Goal: Task Accomplishment & Management: Complete application form

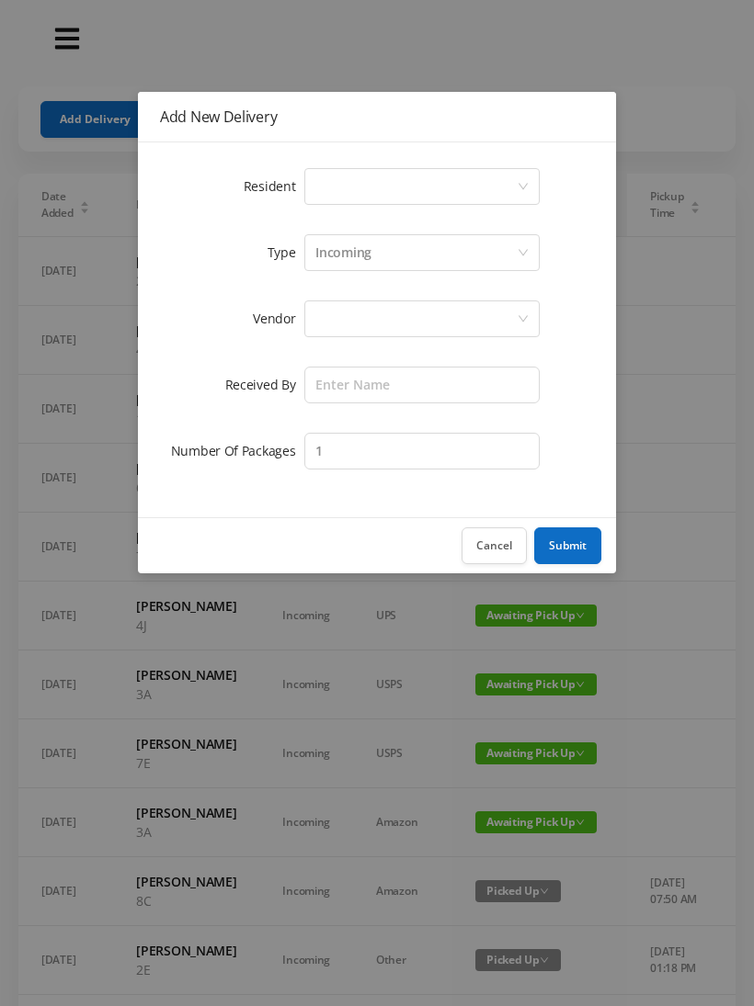
click at [517, 182] on icon "icon: down" at bounding box center [522, 186] width 11 height 11
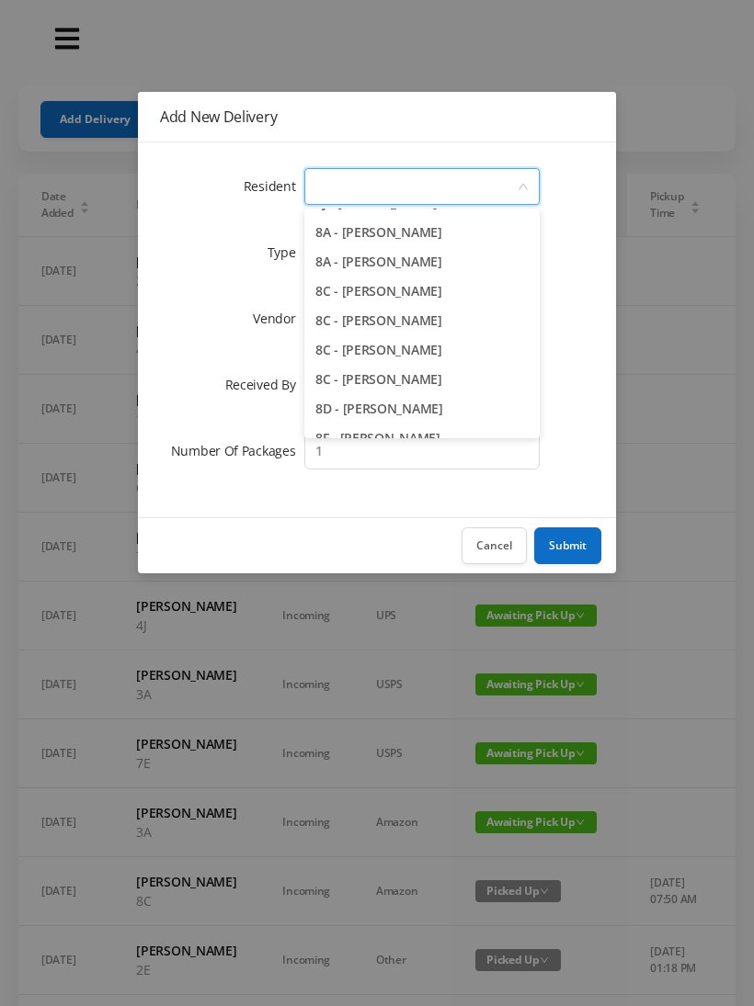
scroll to position [2409, 0]
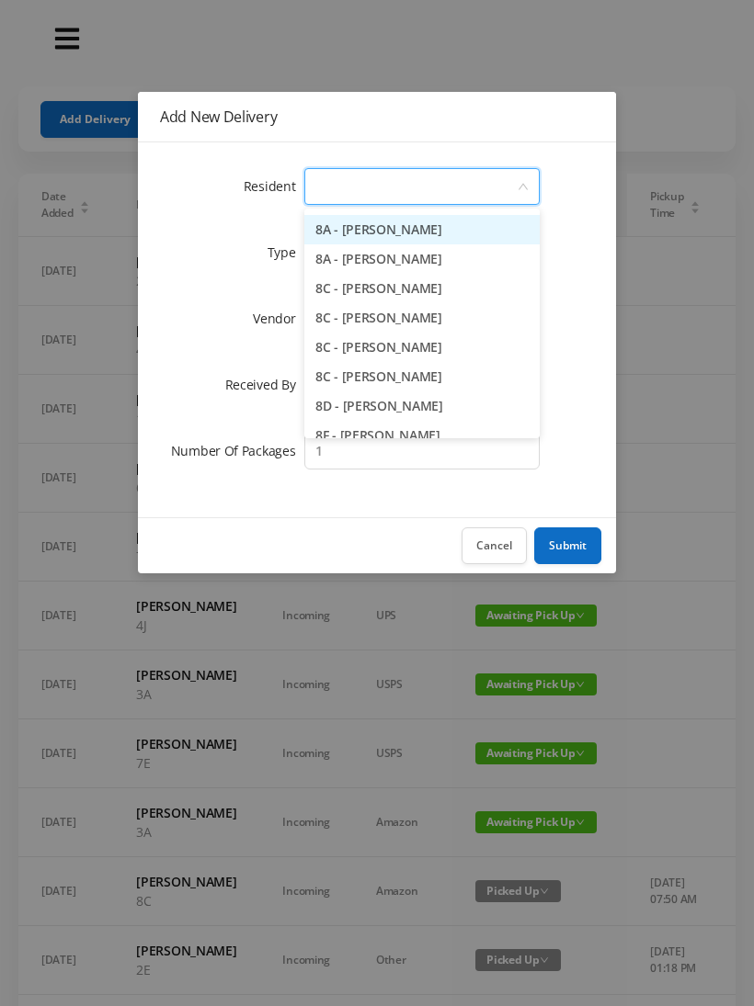
click at [419, 226] on li "8A - [PERSON_NAME]" at bounding box center [421, 229] width 235 height 29
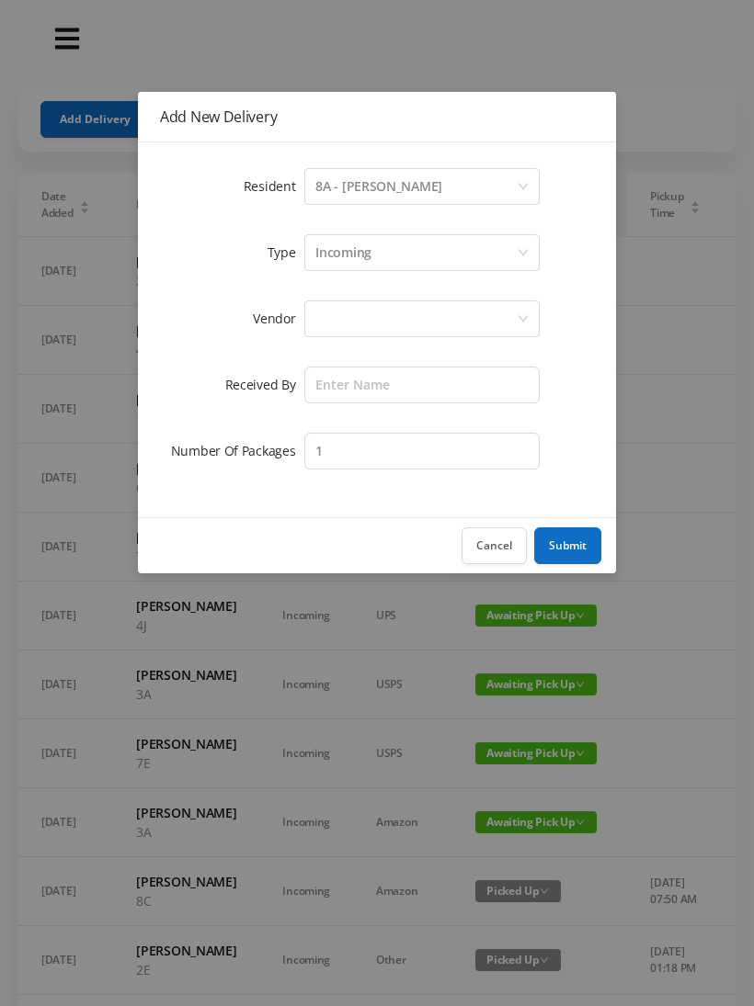
click at [415, 246] on div "Incoming" at bounding box center [415, 252] width 201 height 35
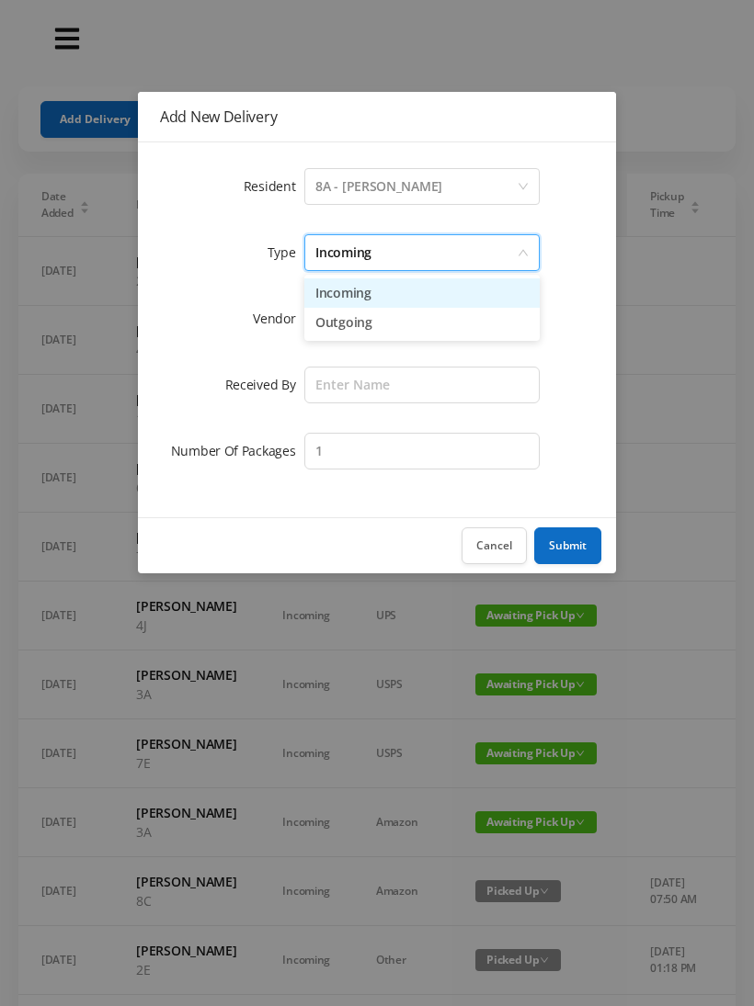
click at [361, 319] on li "Outgoing" at bounding box center [421, 322] width 235 height 29
click at [396, 315] on div at bounding box center [415, 318] width 201 height 35
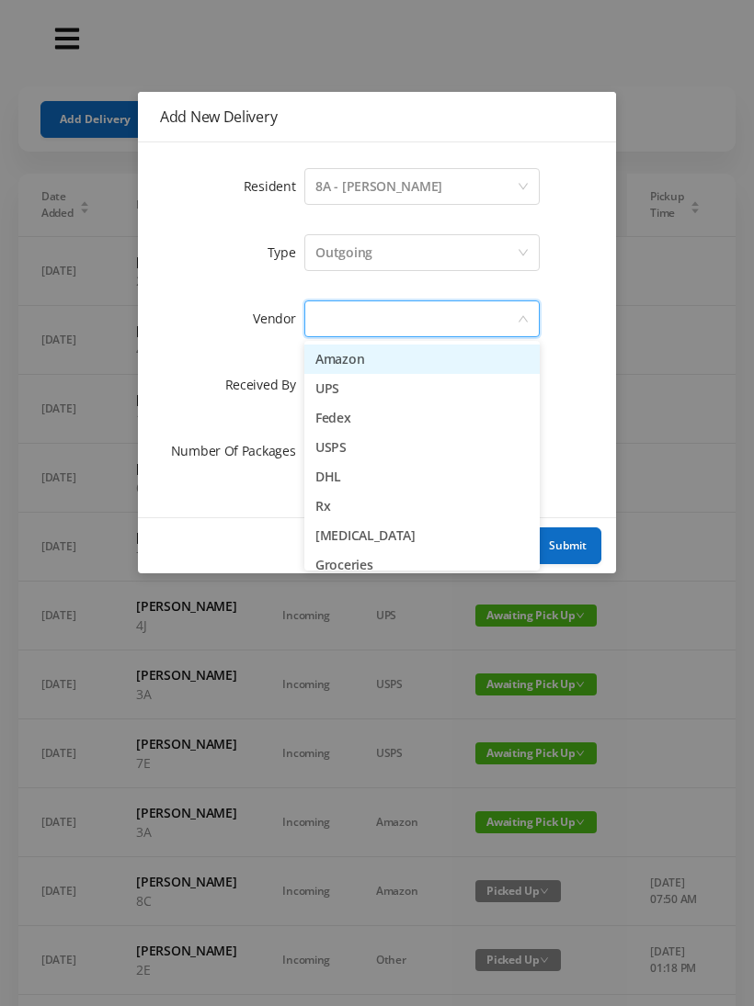
click at [334, 374] on li "UPS" at bounding box center [421, 388] width 235 height 29
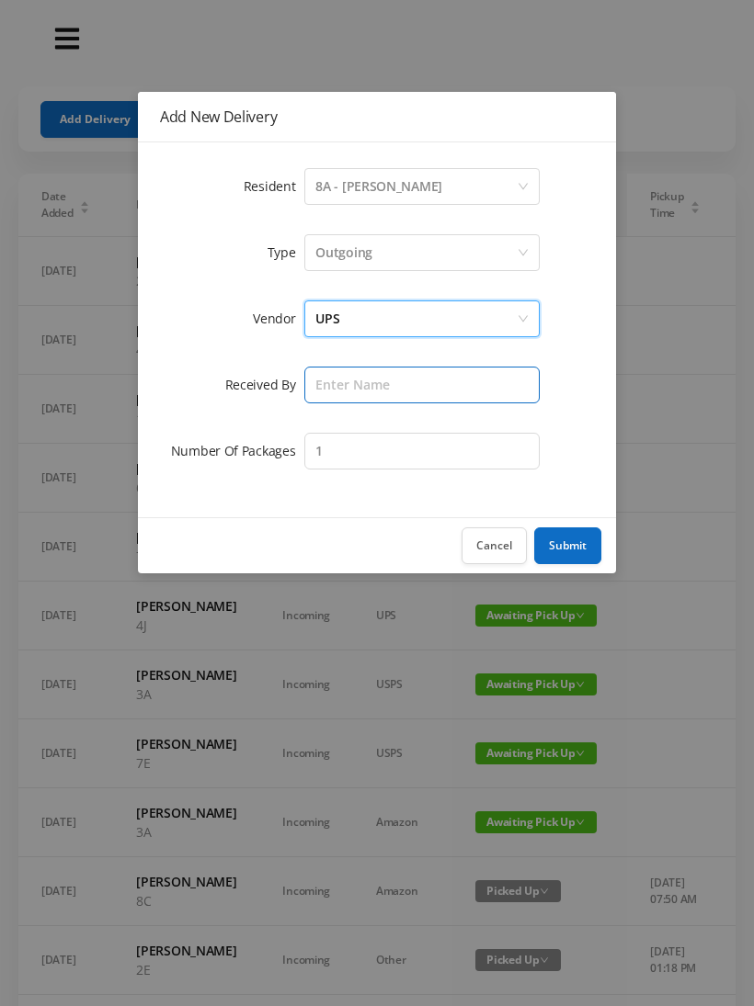
click at [387, 377] on input "text" at bounding box center [421, 385] width 235 height 37
type input "[PERSON_NAME]"
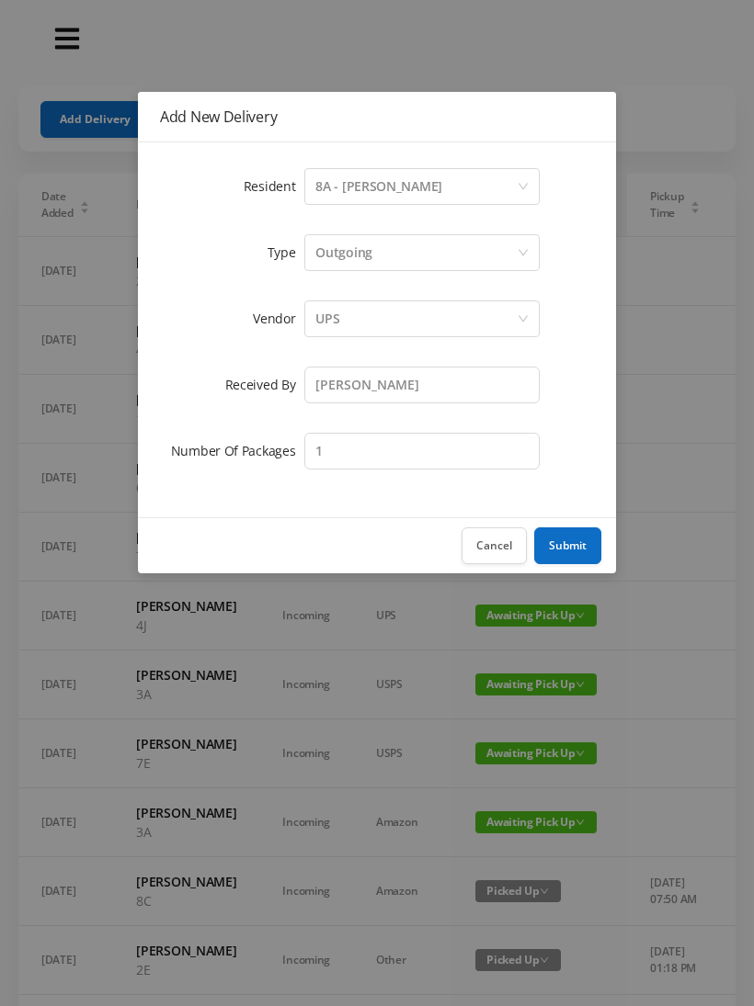
click at [564, 537] on button "Submit" at bounding box center [567, 546] width 67 height 37
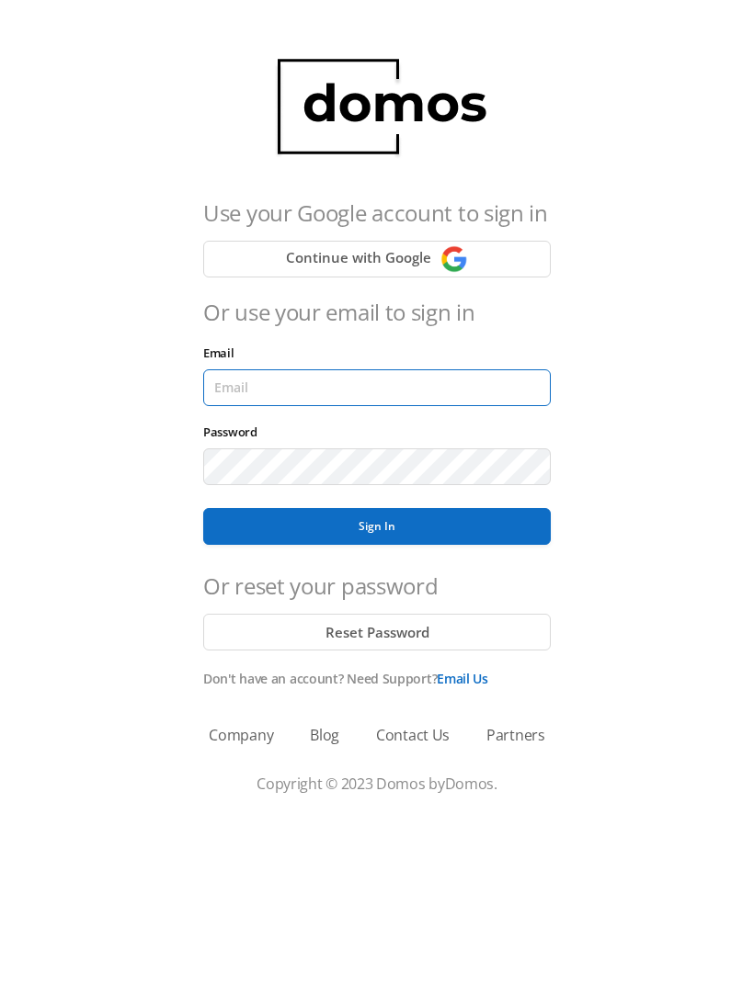
type input "[EMAIL_ADDRESS][DOMAIN_NAME]"
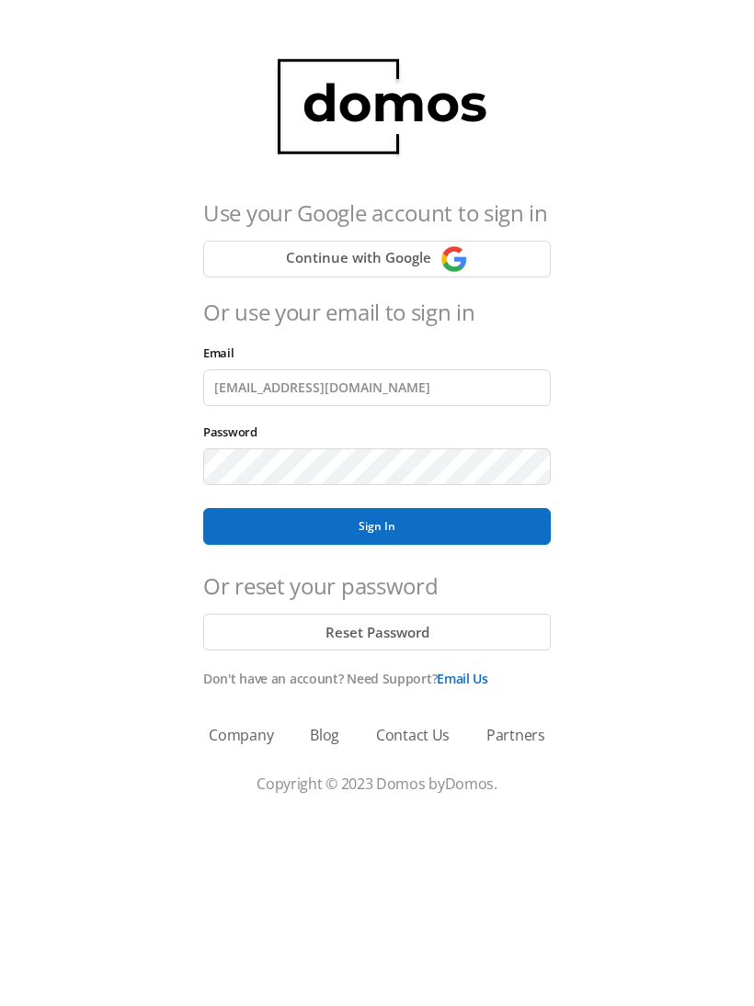
click at [377, 527] on button "Sign In" at bounding box center [376, 526] width 347 height 37
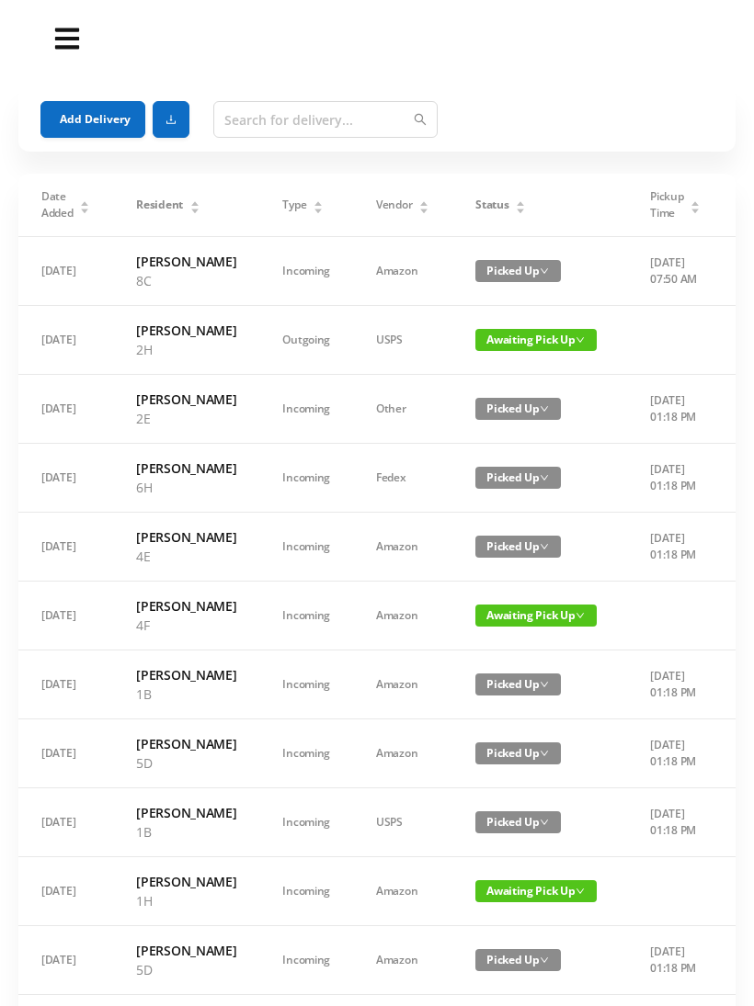
click at [111, 109] on button "Add Delivery" at bounding box center [92, 119] width 105 height 37
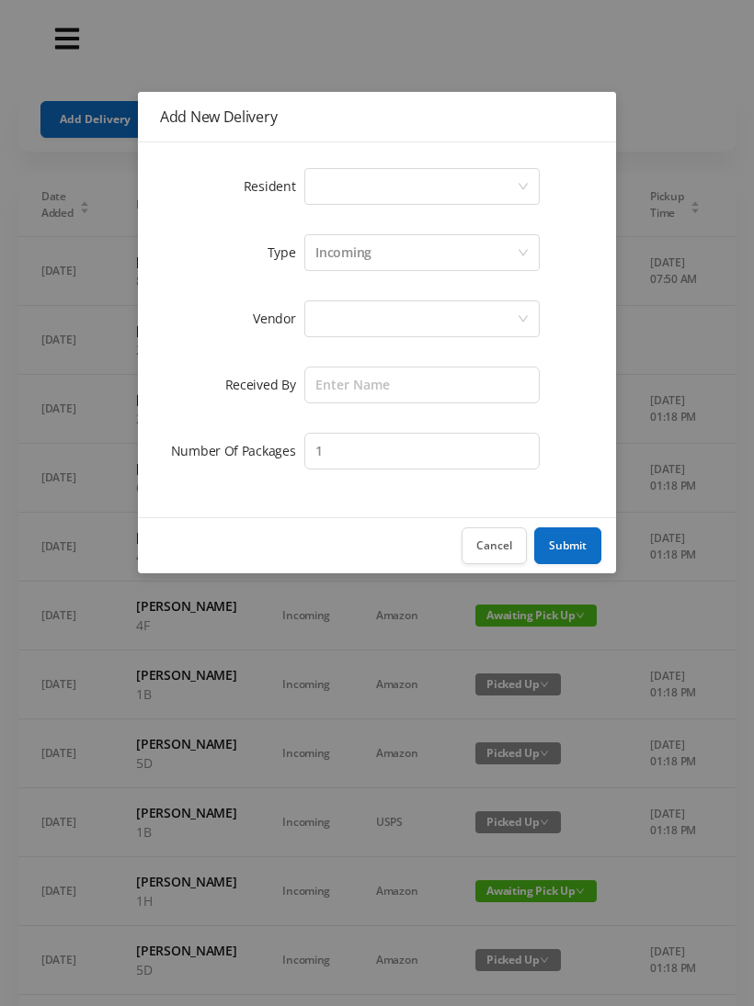
click at [525, 182] on icon "icon: down" at bounding box center [522, 186] width 11 height 11
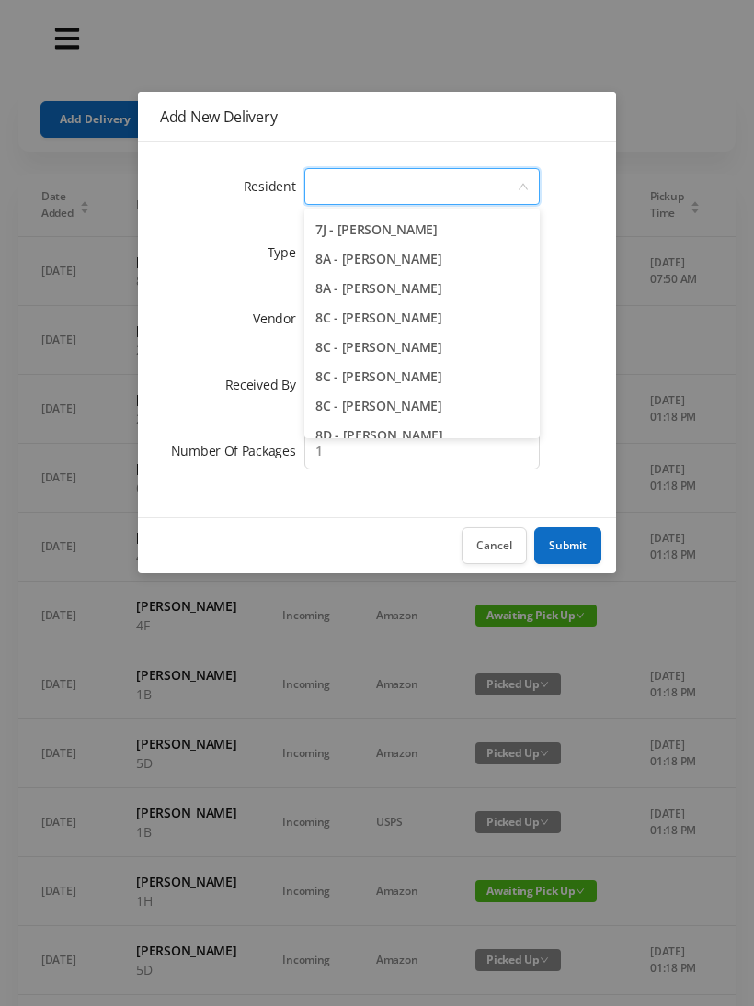
scroll to position [2381, 0]
click at [419, 256] on li "8A - [PERSON_NAME]" at bounding box center [421, 258] width 235 height 29
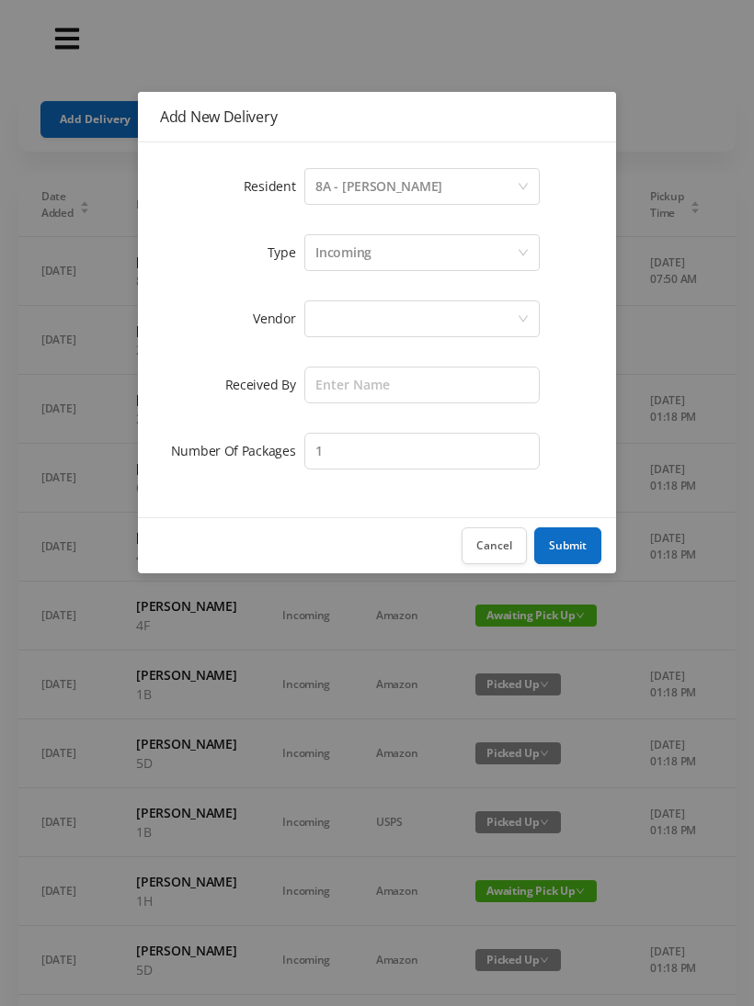
click at [433, 256] on div "Incoming" at bounding box center [415, 252] width 201 height 35
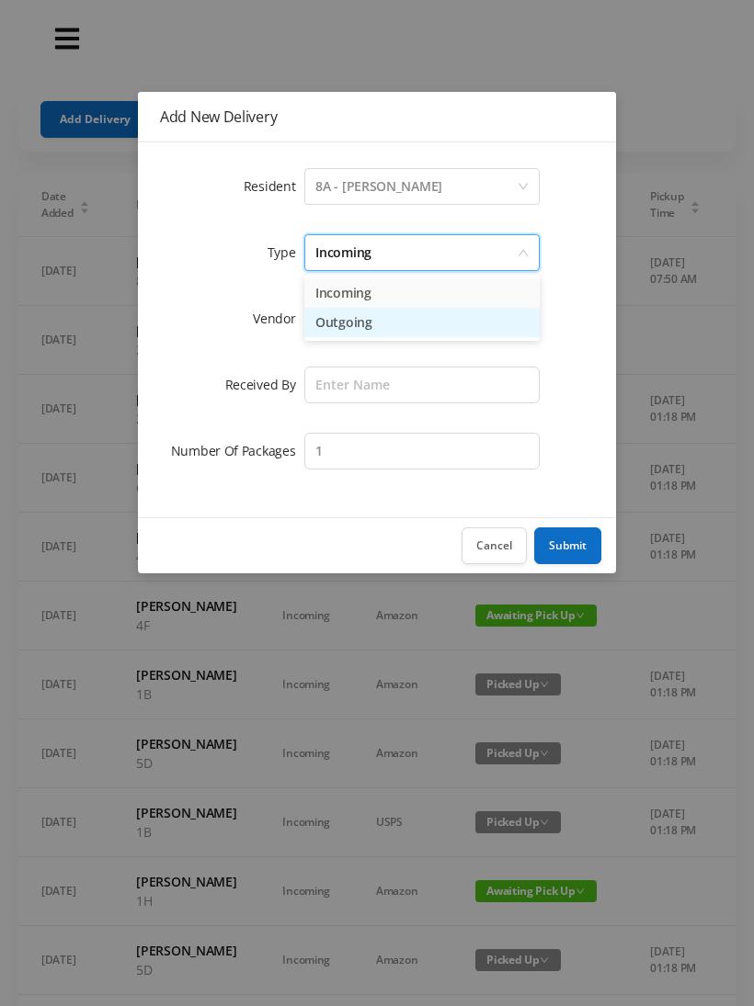
click at [373, 323] on li "Outgoing" at bounding box center [421, 322] width 235 height 29
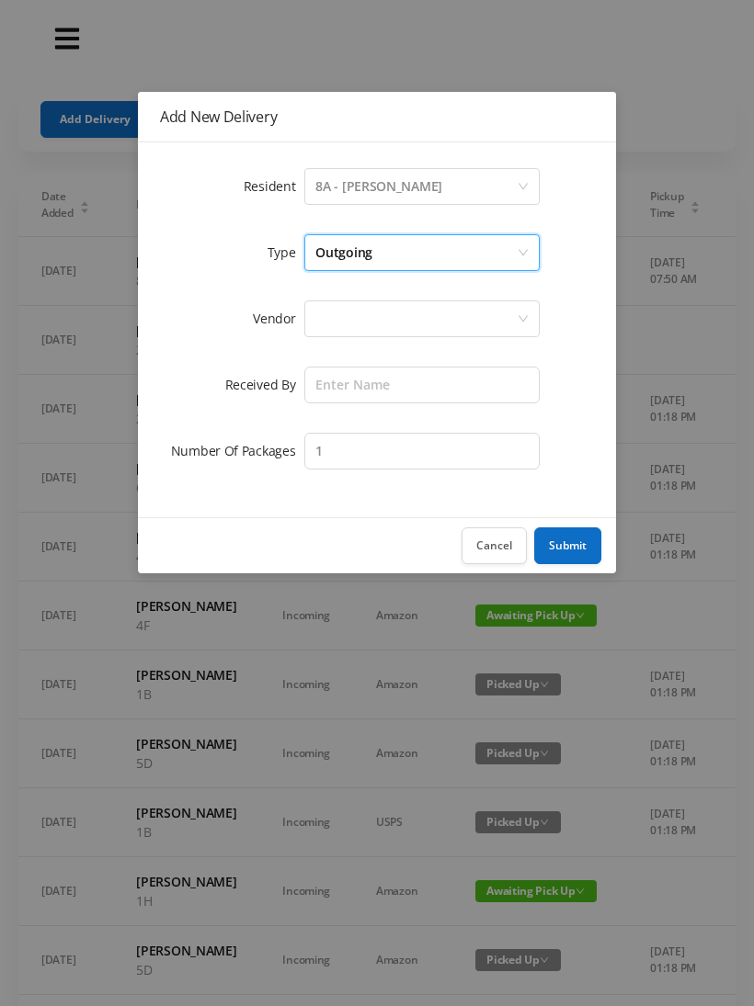
click at [409, 313] on div at bounding box center [415, 318] width 201 height 35
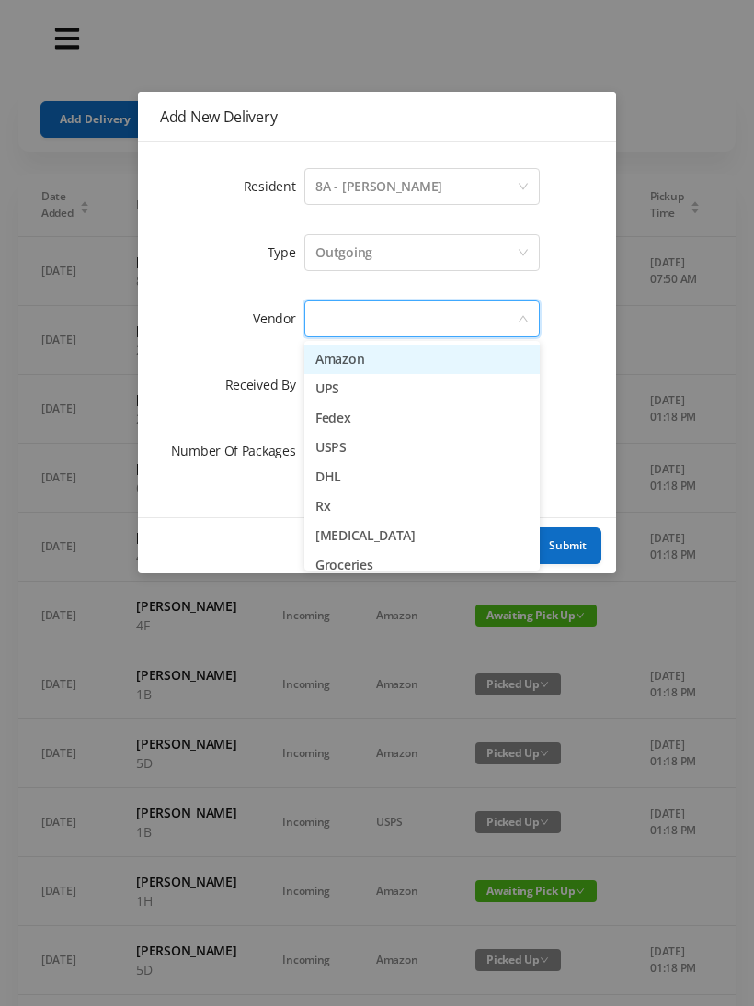
click at [341, 389] on li "UPS" at bounding box center [421, 388] width 235 height 29
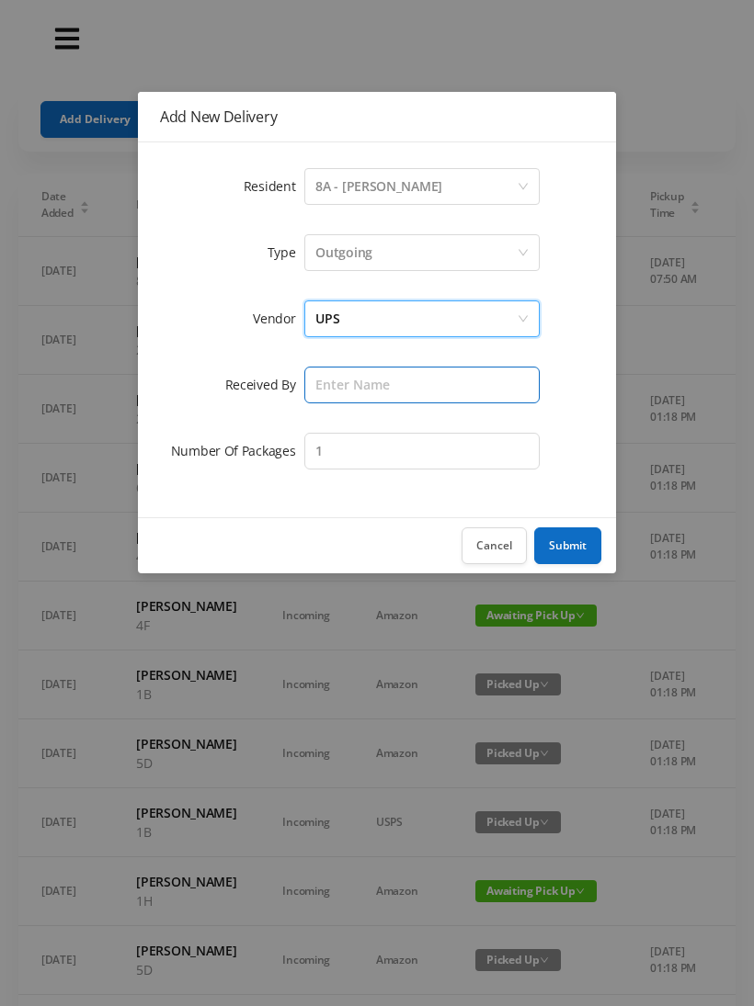
click at [401, 382] on input "text" at bounding box center [421, 385] width 235 height 37
type input "[PERSON_NAME]"
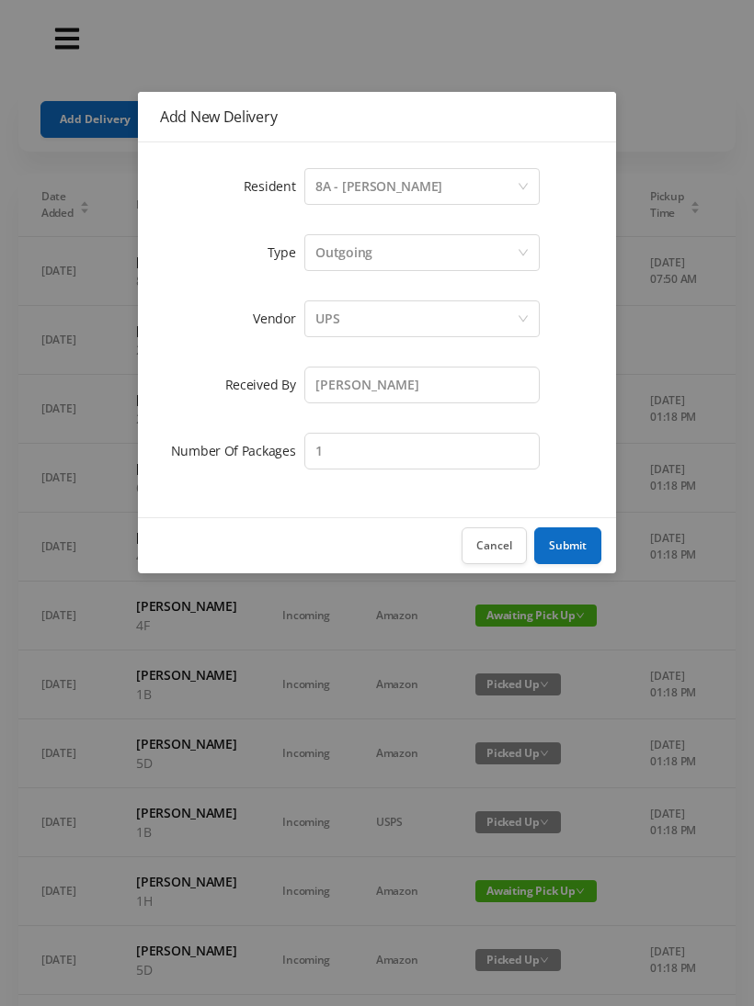
click at [560, 538] on button "Submit" at bounding box center [567, 546] width 67 height 37
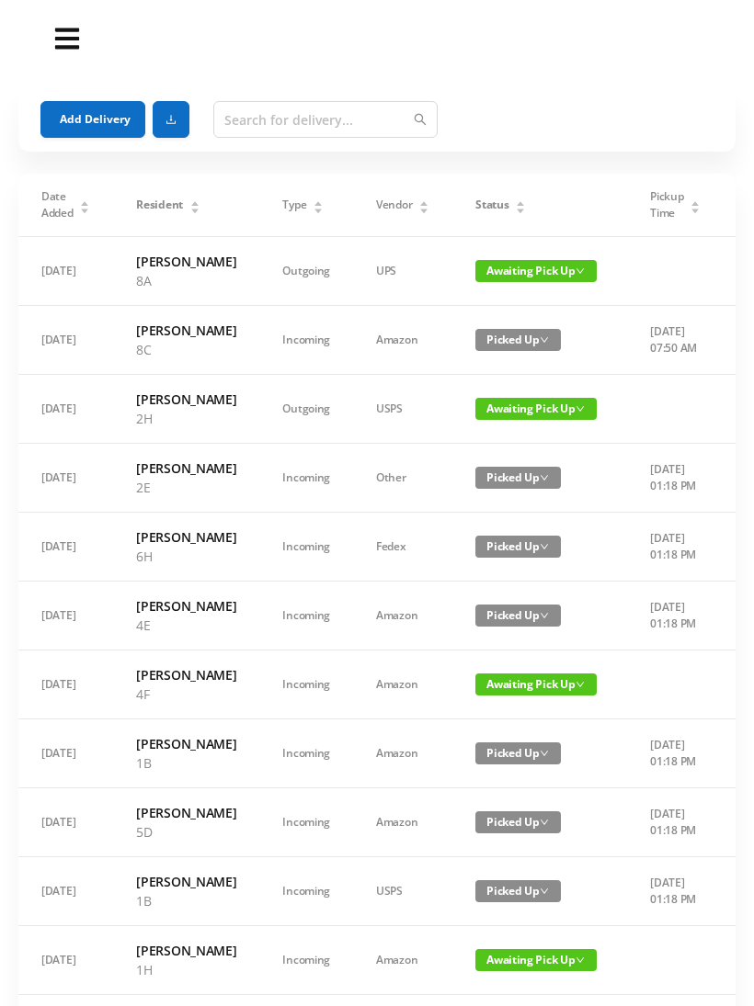
click at [90, 117] on button "Add Delivery" at bounding box center [92, 119] width 105 height 37
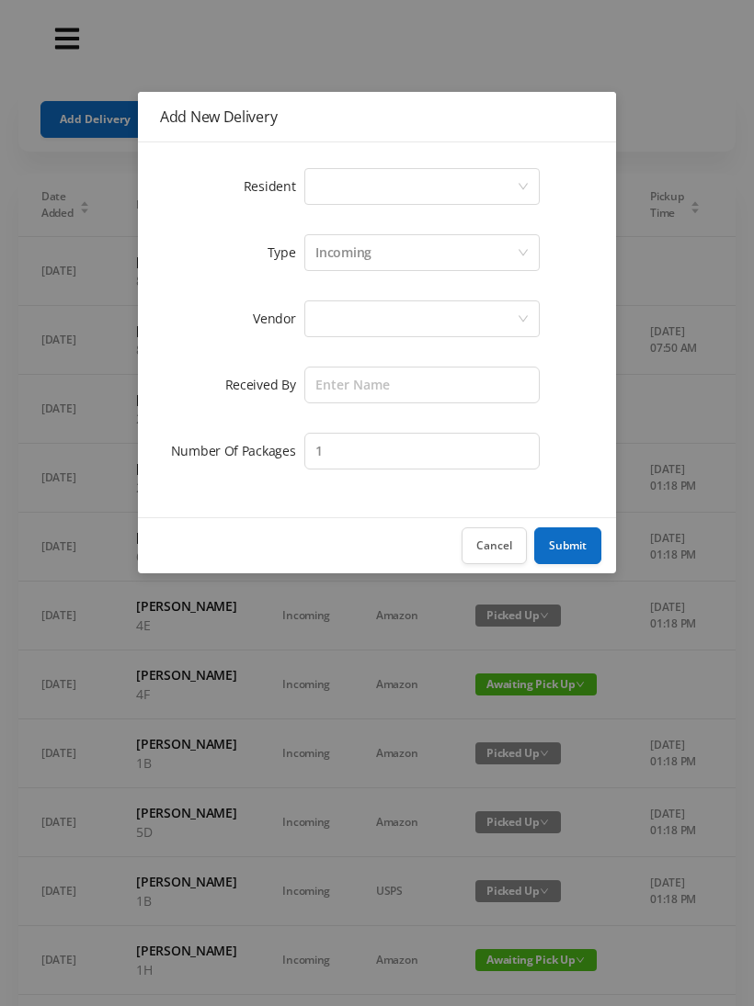
click at [514, 176] on div "Select a person" at bounding box center [415, 186] width 201 height 35
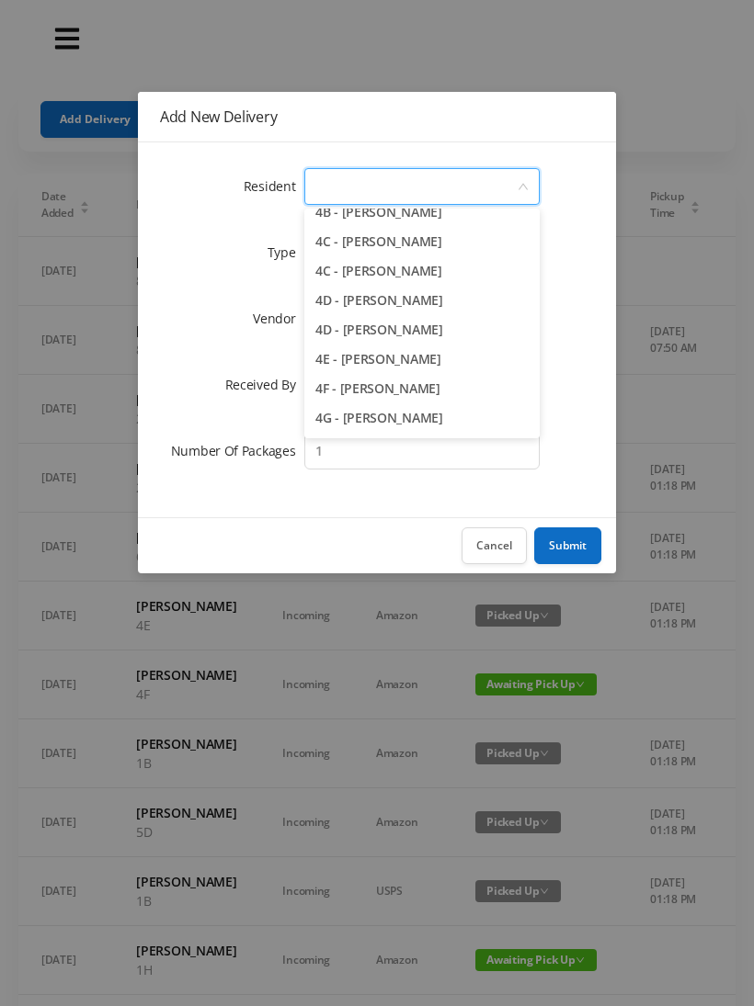
scroll to position [1144, 0]
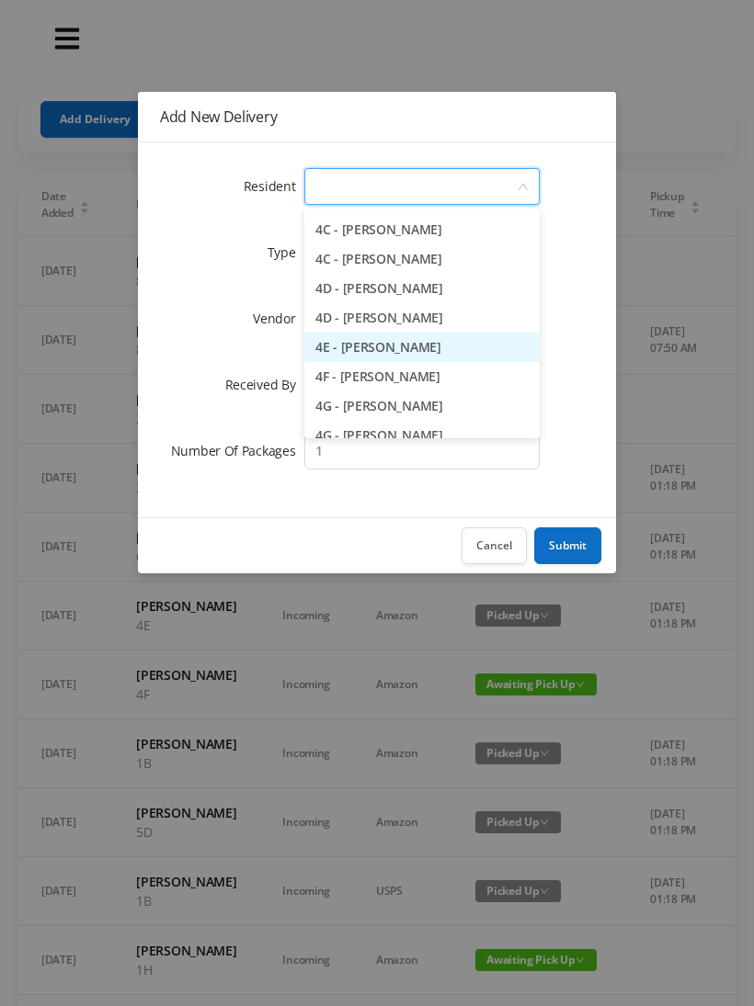
click at [424, 347] on li "4E - [PERSON_NAME]" at bounding box center [421, 347] width 235 height 29
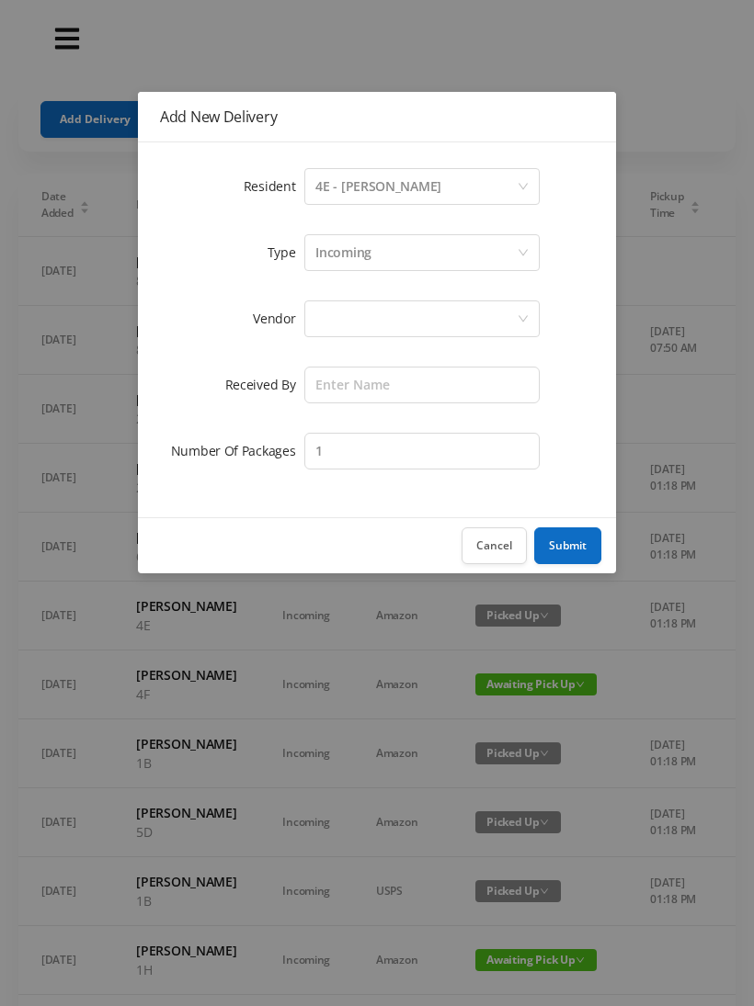
click at [470, 248] on div "Incoming" at bounding box center [415, 252] width 201 height 35
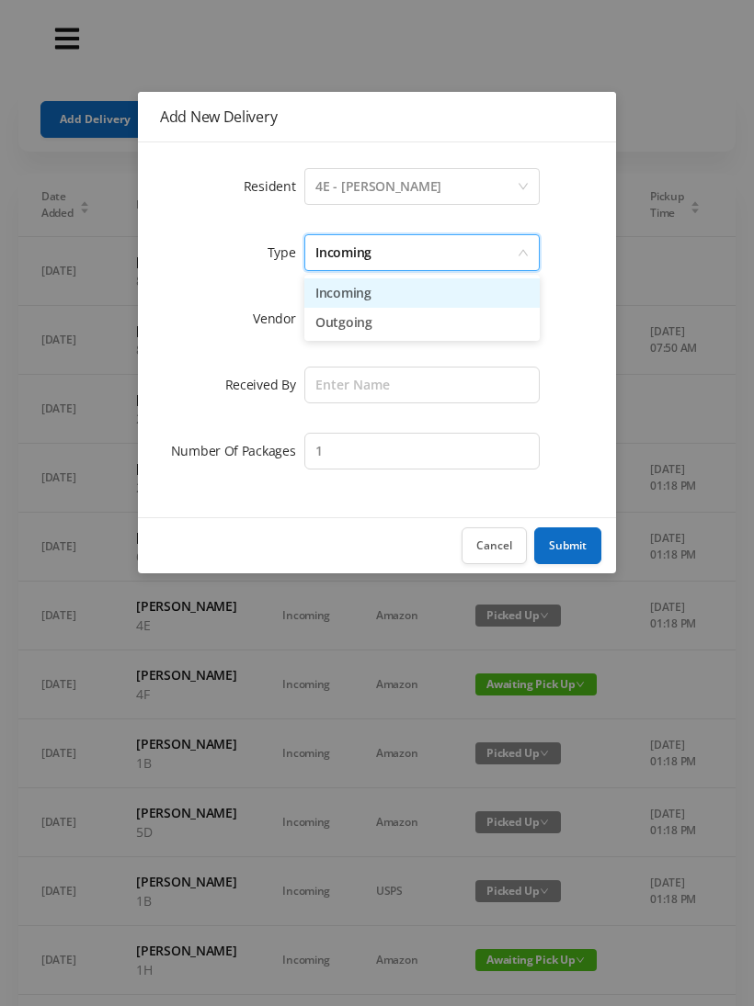
click at [421, 326] on li "Outgoing" at bounding box center [421, 322] width 235 height 29
click at [509, 317] on div at bounding box center [415, 318] width 201 height 35
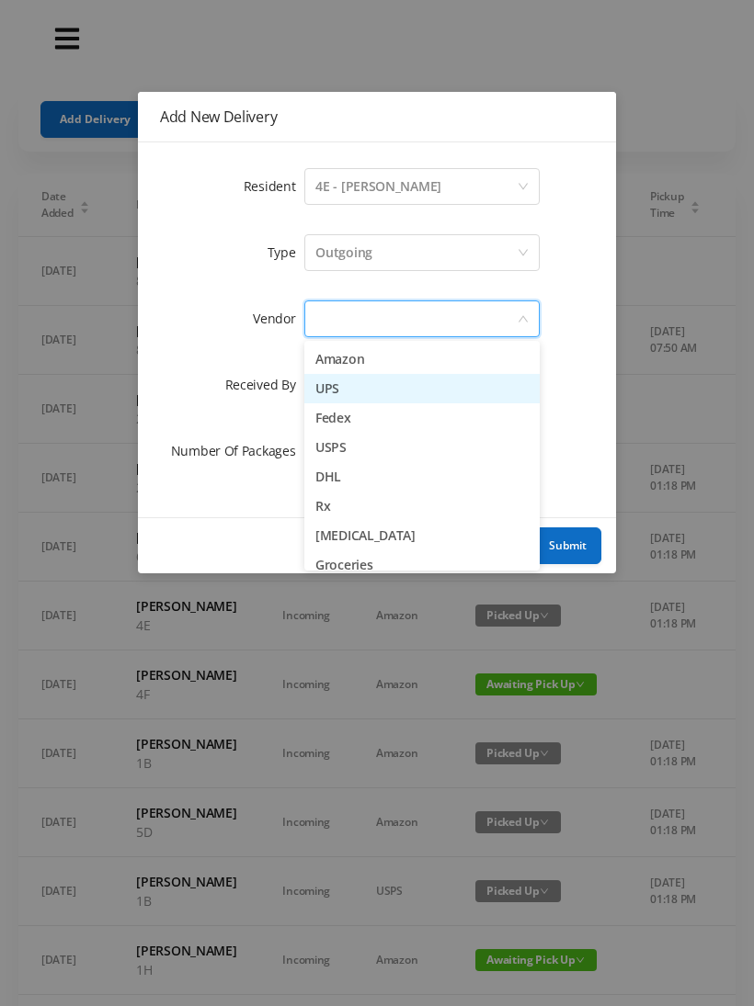
click at [403, 392] on li "UPS" at bounding box center [421, 388] width 235 height 29
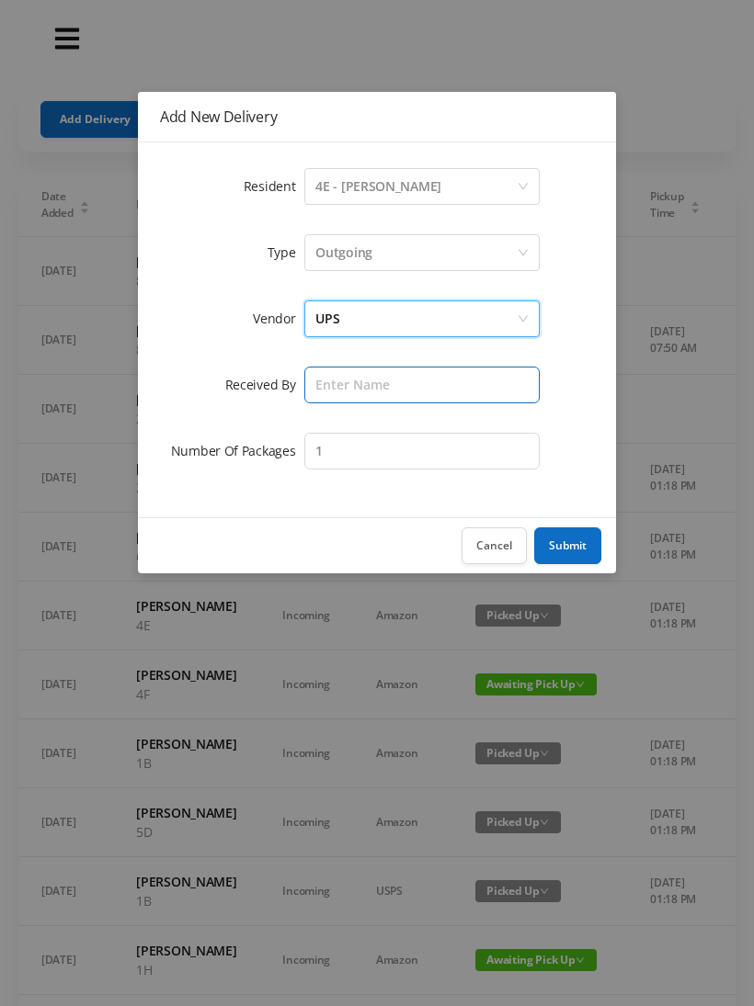
click at [496, 379] on input "text" at bounding box center [421, 385] width 235 height 37
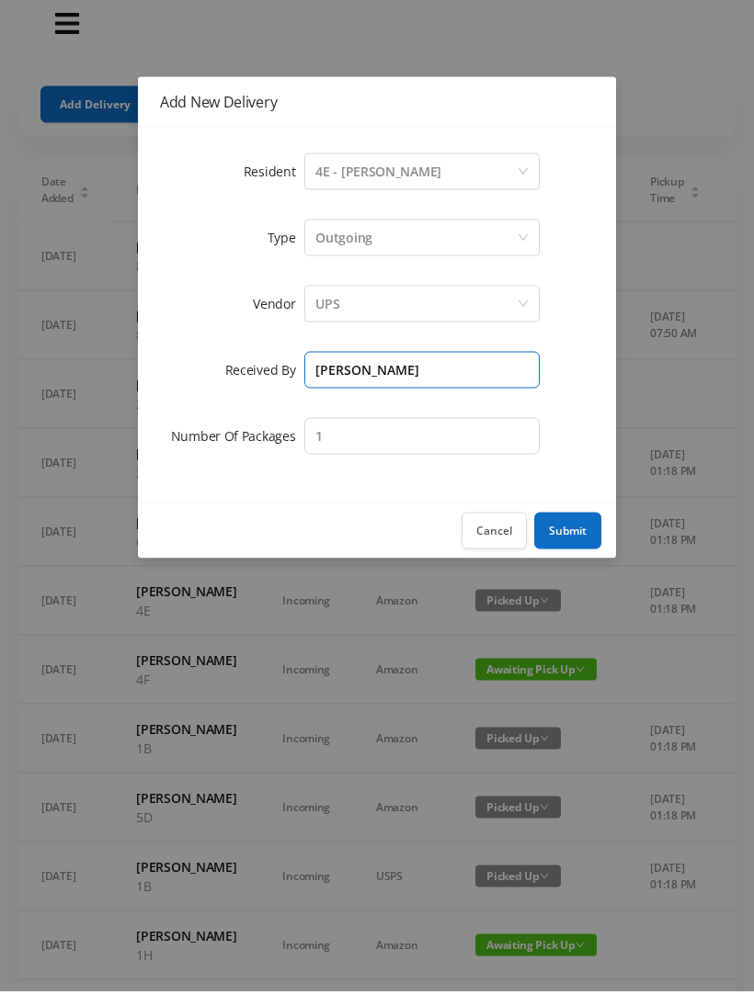
type input "[PERSON_NAME]"
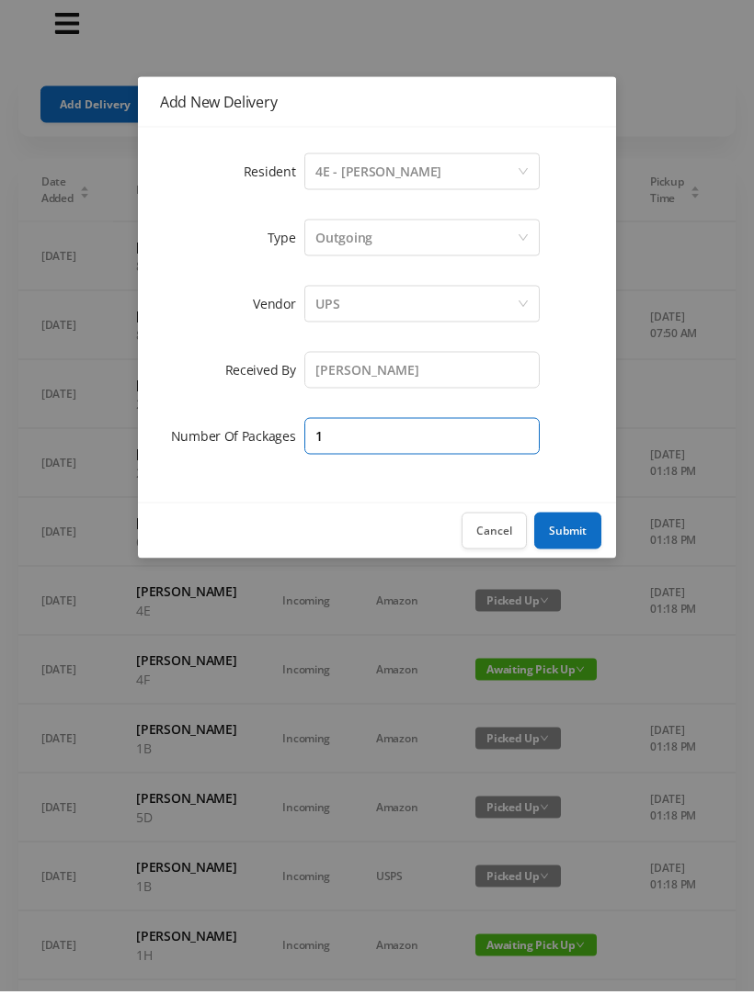
click at [449, 439] on input "1" at bounding box center [421, 451] width 235 height 37
type input "4"
click at [568, 536] on button "Submit" at bounding box center [567, 546] width 67 height 37
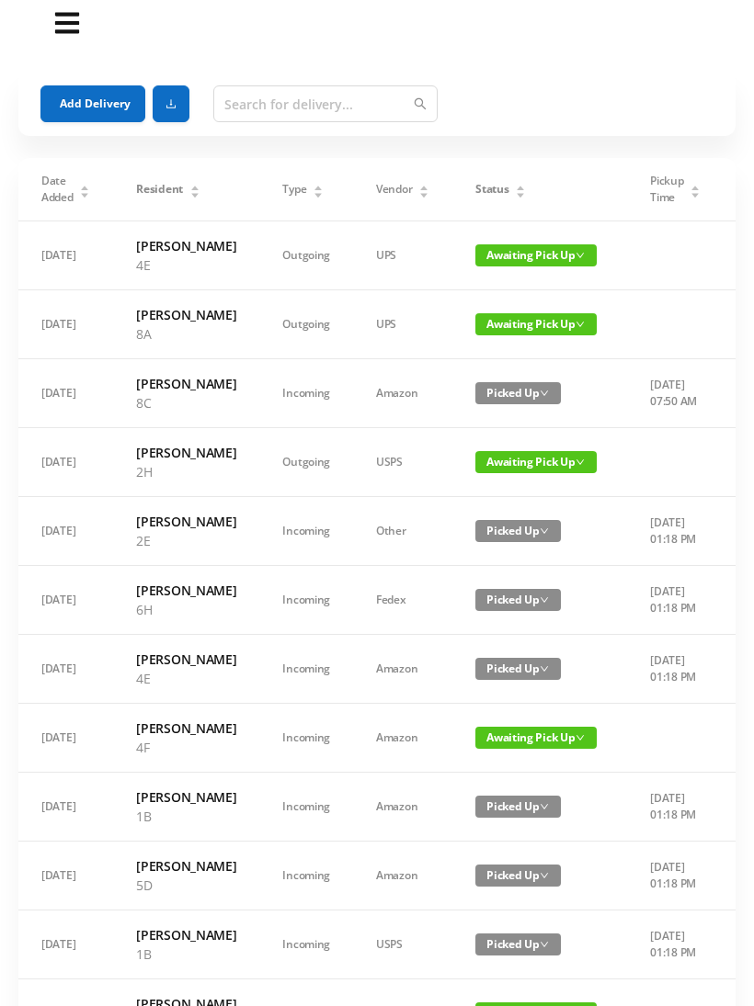
click at [89, 108] on button "Add Delivery" at bounding box center [92, 103] width 105 height 37
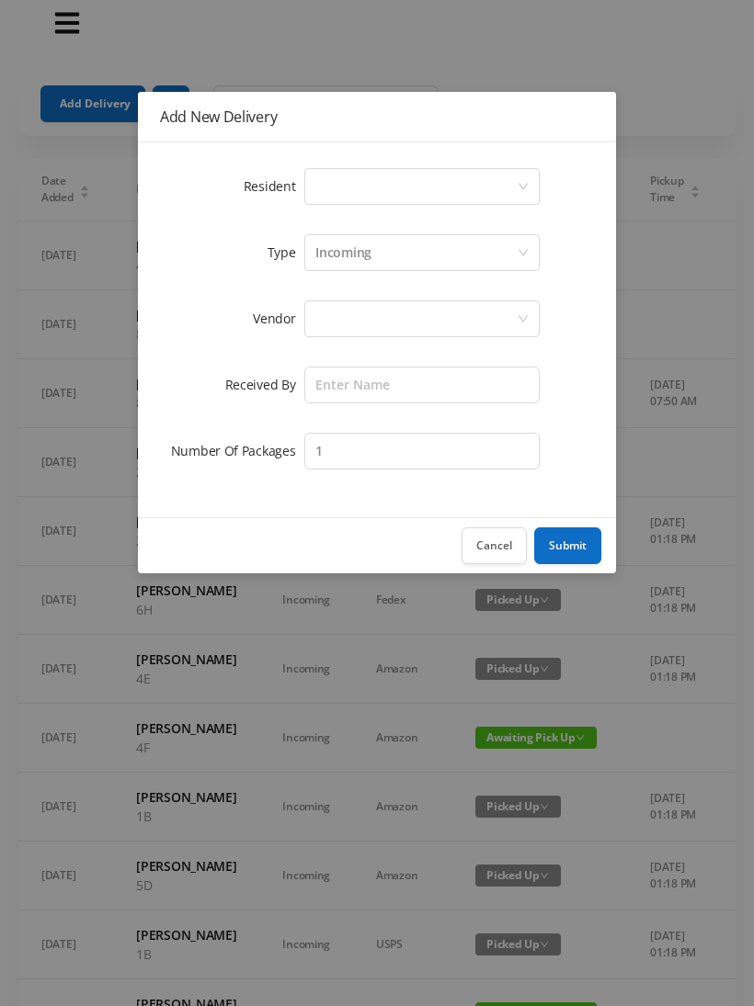
click at [525, 184] on icon "icon: down" at bounding box center [522, 186] width 11 height 11
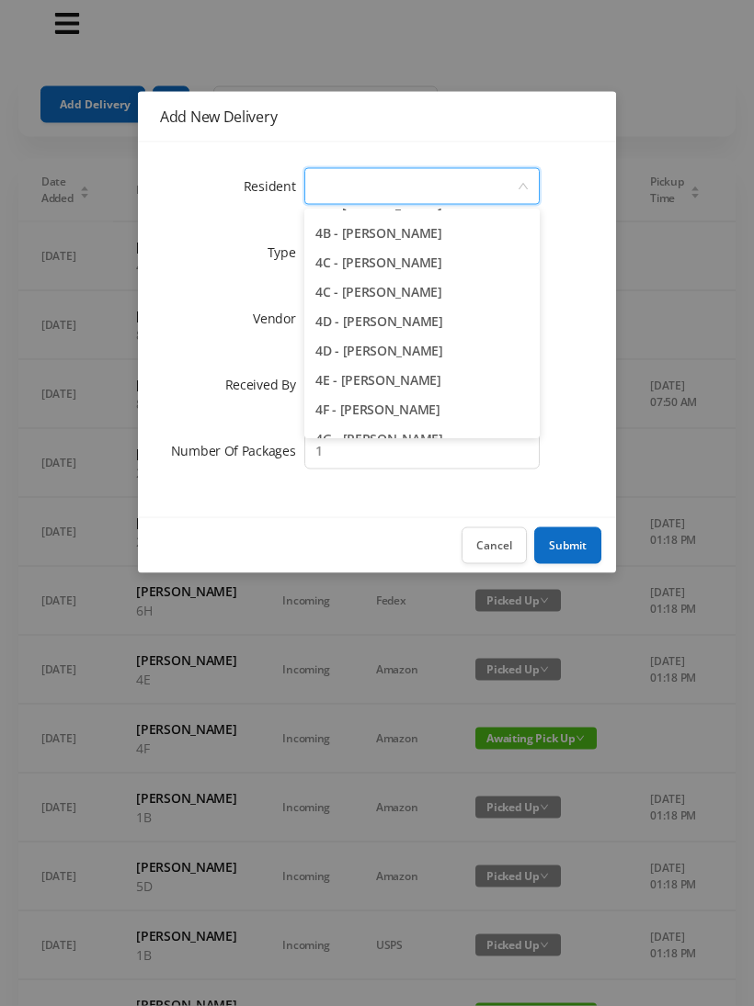
scroll to position [1155, 0]
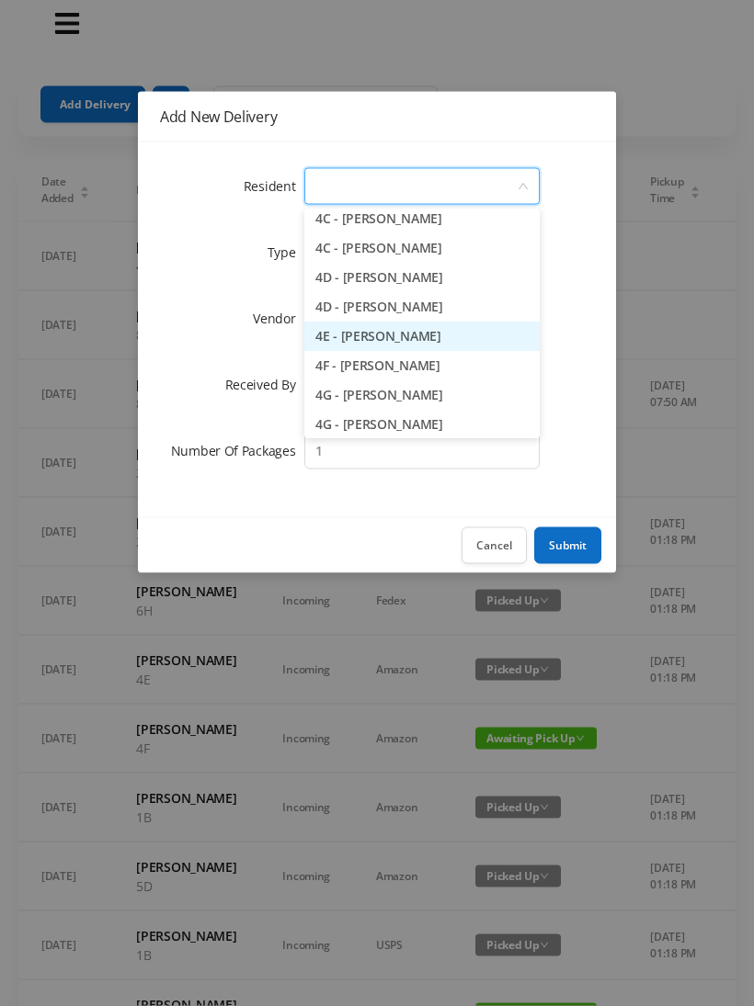
click at [412, 342] on li "4E - [PERSON_NAME]" at bounding box center [421, 337] width 235 height 29
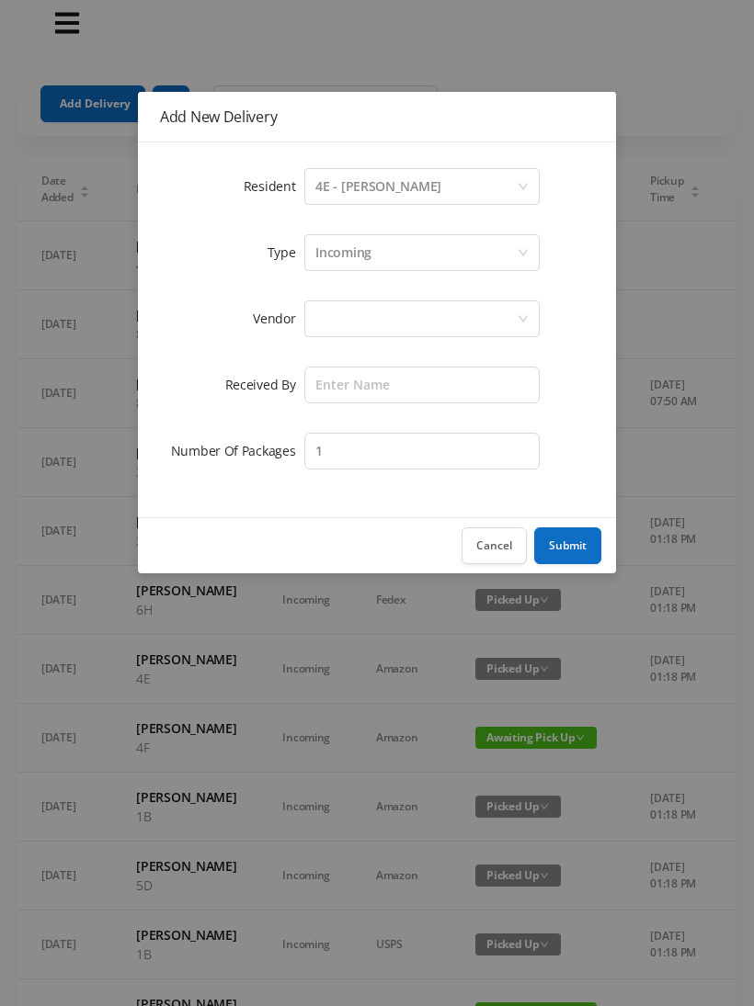
click at [475, 315] on div at bounding box center [415, 318] width 201 height 35
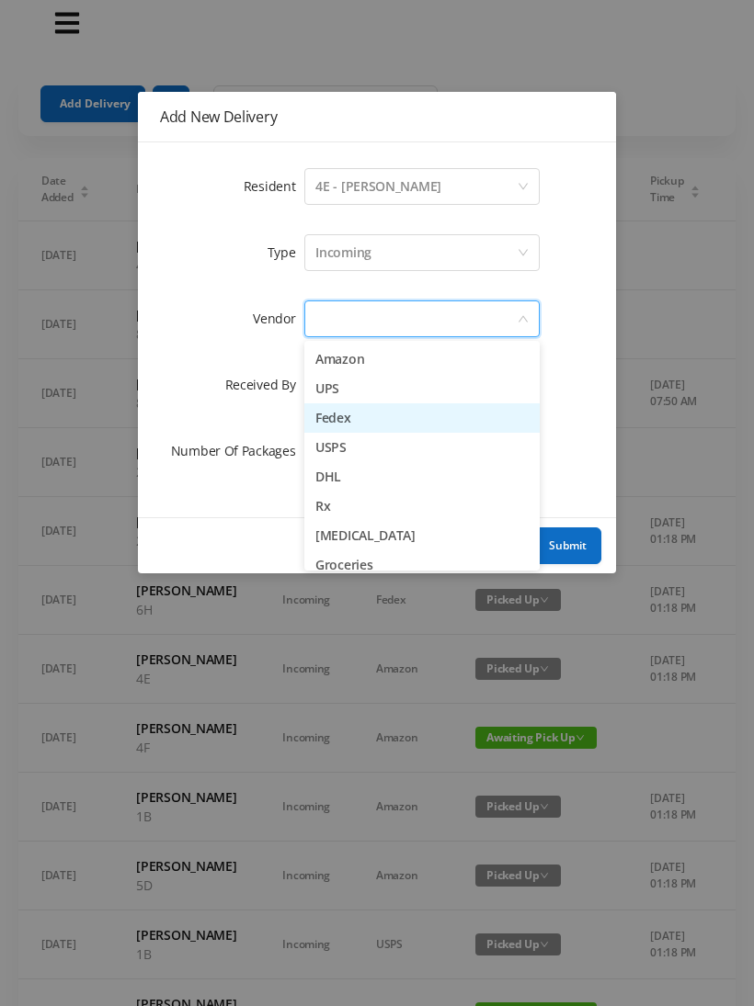
click at [365, 417] on li "Fedex" at bounding box center [421, 417] width 235 height 29
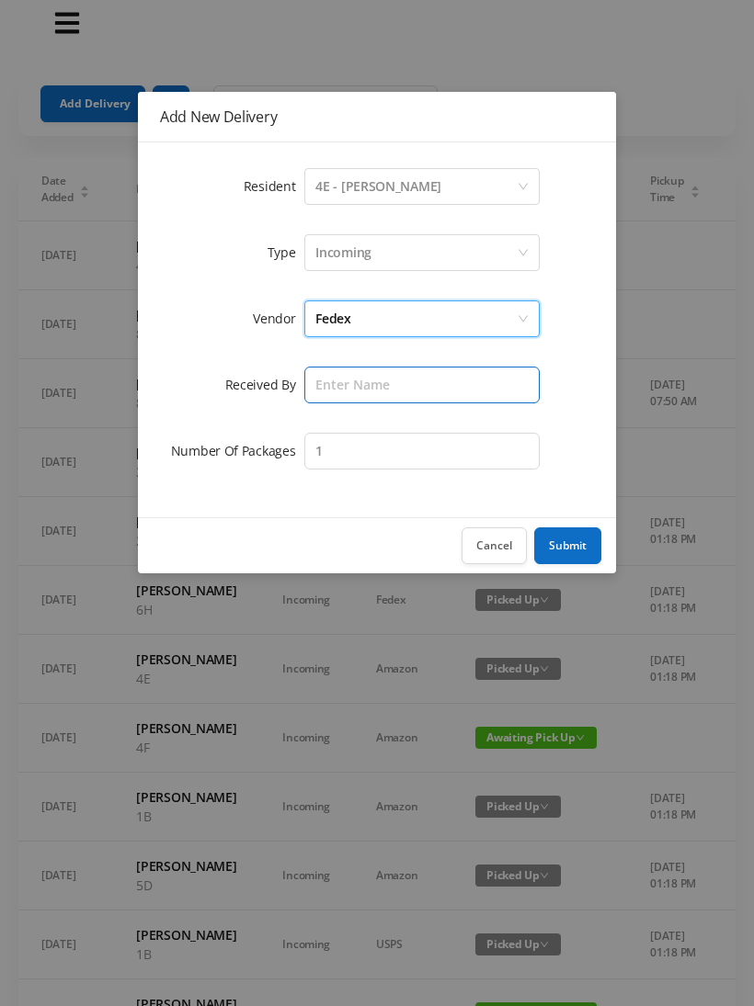
click at [414, 390] on input "text" at bounding box center [421, 385] width 235 height 37
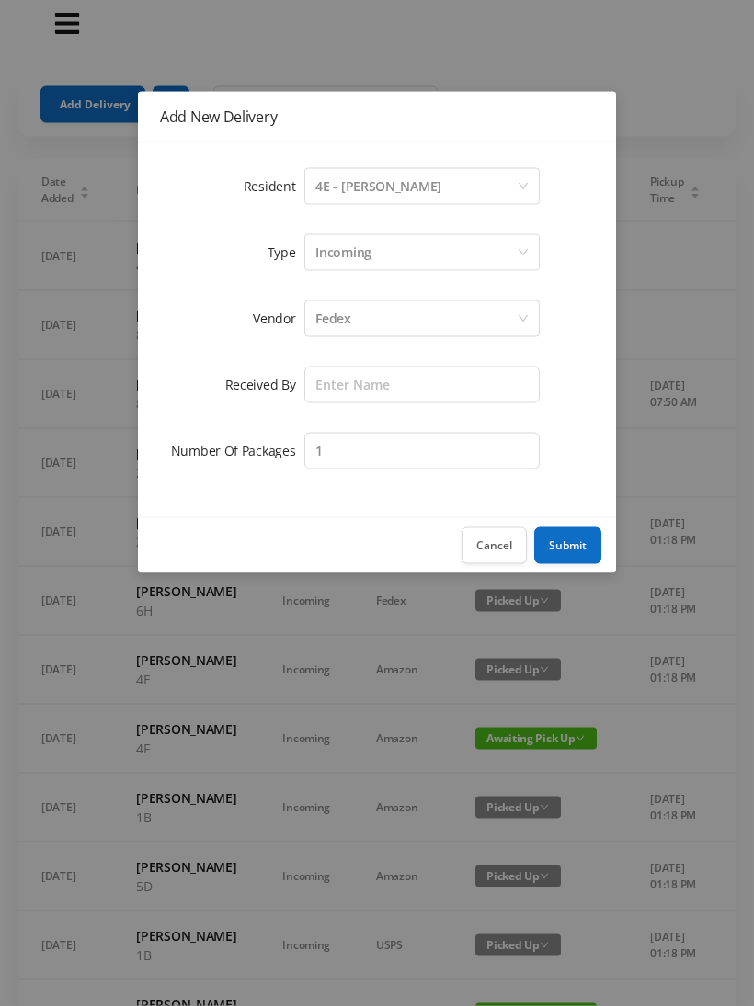
click at [435, 244] on div "Incoming" at bounding box center [415, 252] width 201 height 35
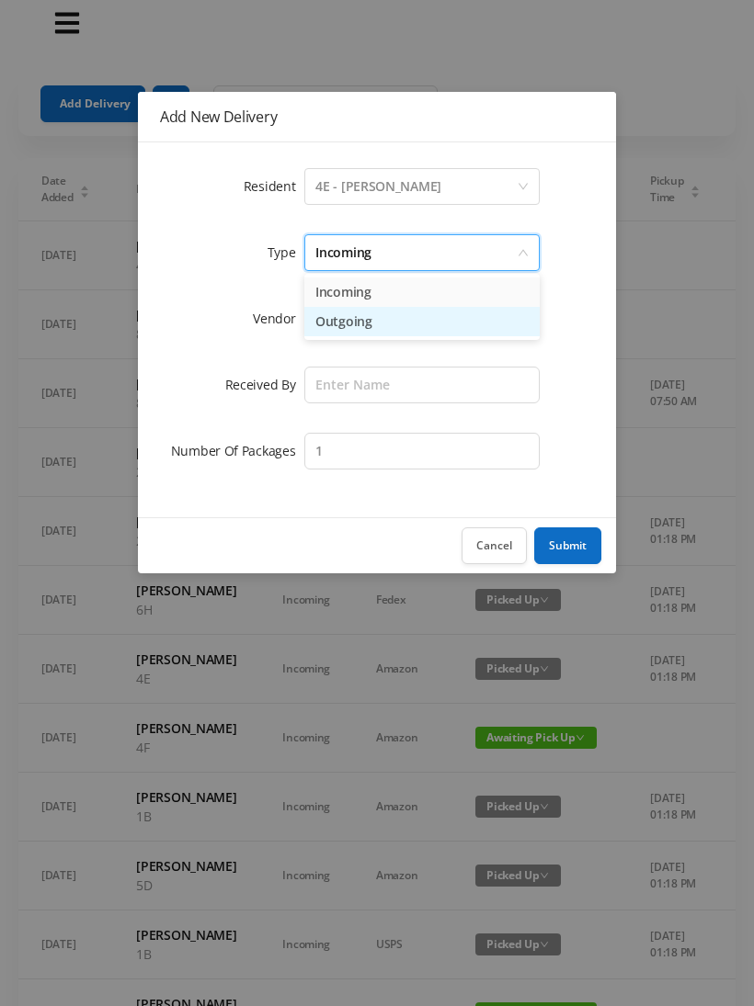
click at [418, 324] on li "Outgoing" at bounding box center [421, 321] width 235 height 29
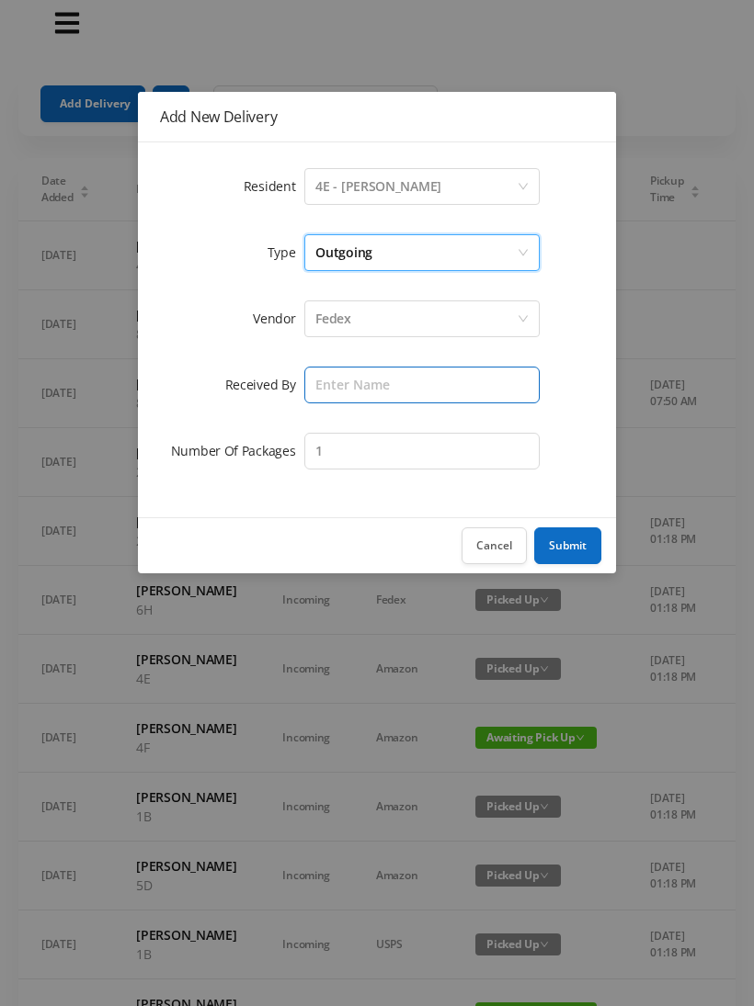
click at [417, 382] on input "text" at bounding box center [421, 385] width 235 height 37
type input "[PERSON_NAME]"
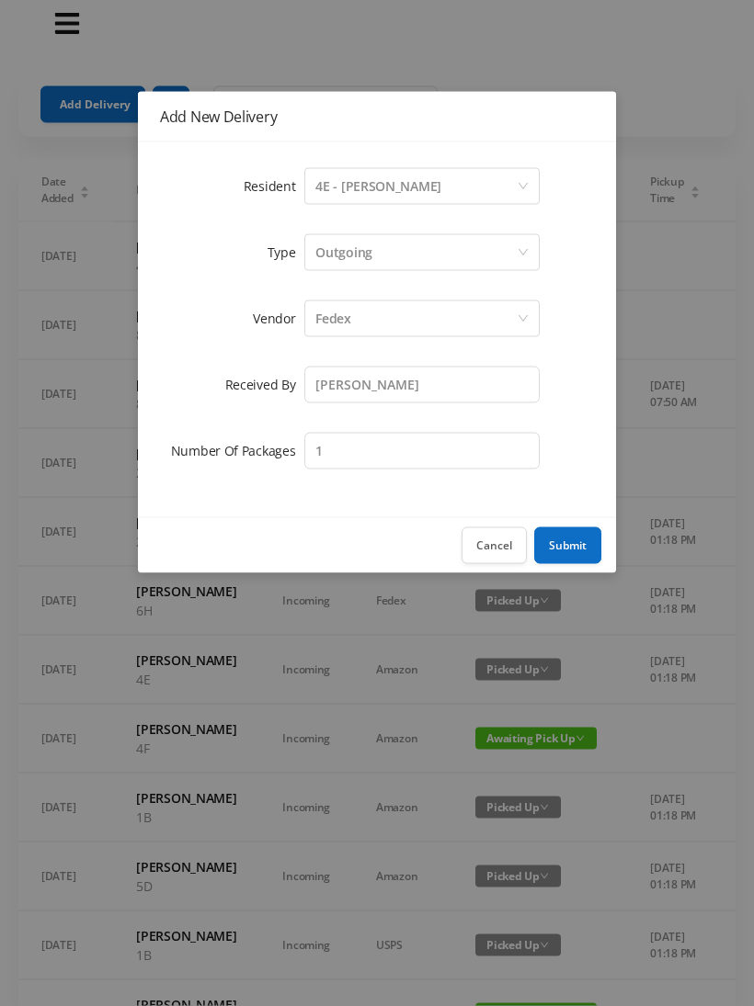
click at [569, 540] on button "Submit" at bounding box center [567, 546] width 67 height 37
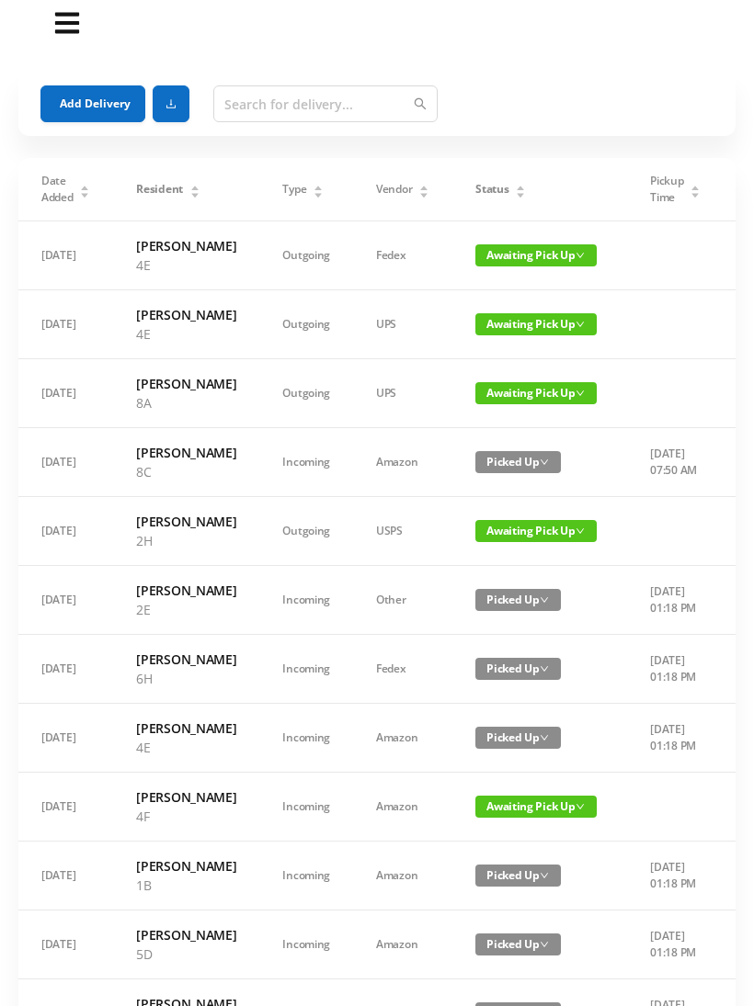
click at [77, 102] on button "Add Delivery" at bounding box center [92, 103] width 105 height 37
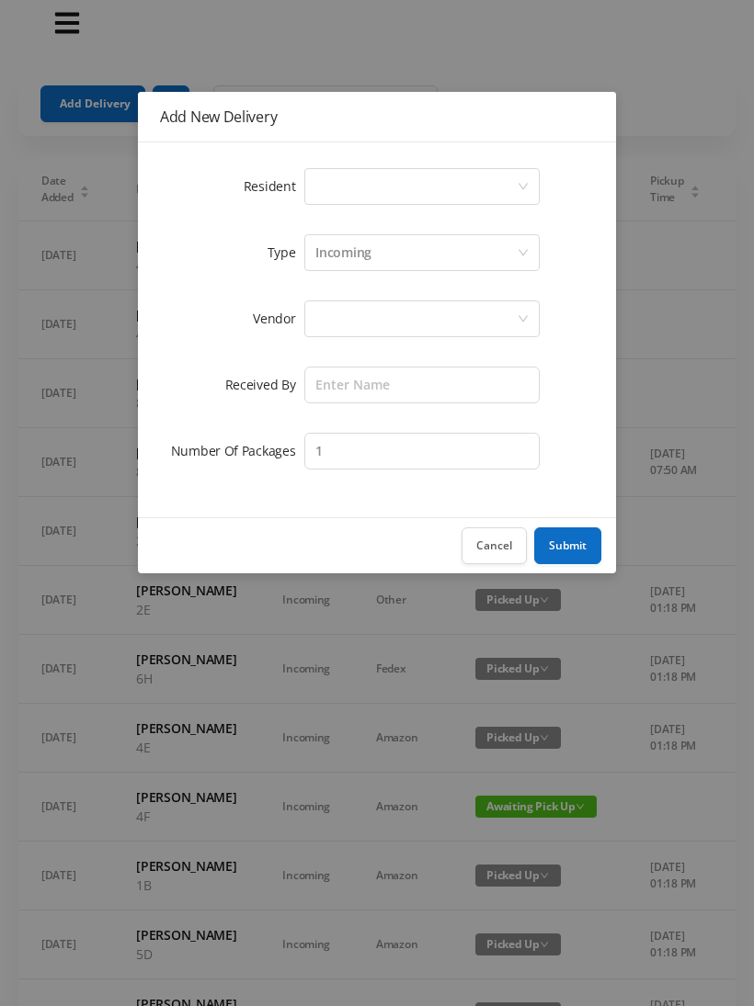
click at [513, 174] on div "Select a person" at bounding box center [415, 186] width 201 height 35
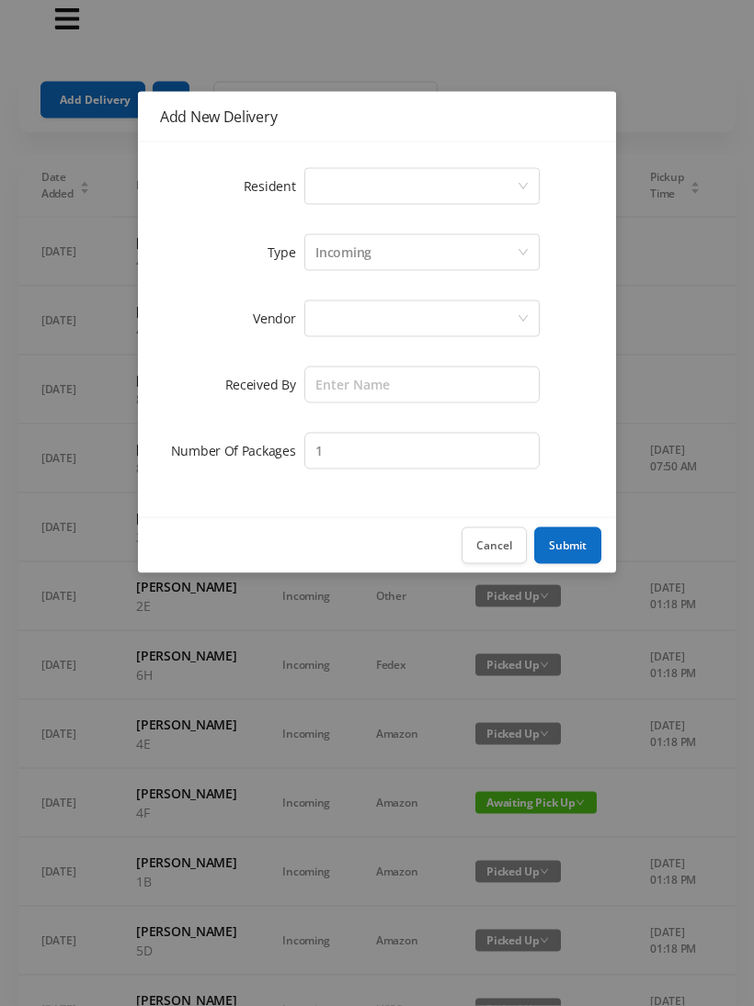
scroll to position [0, 0]
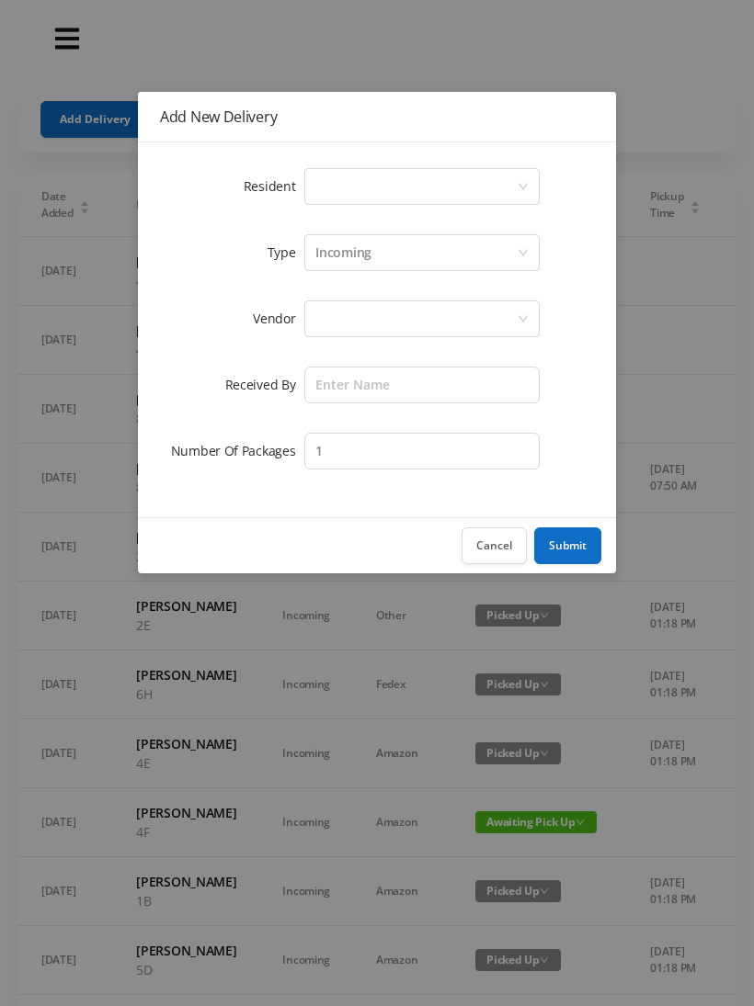
click at [528, 177] on div "Select a person" at bounding box center [421, 186] width 235 height 37
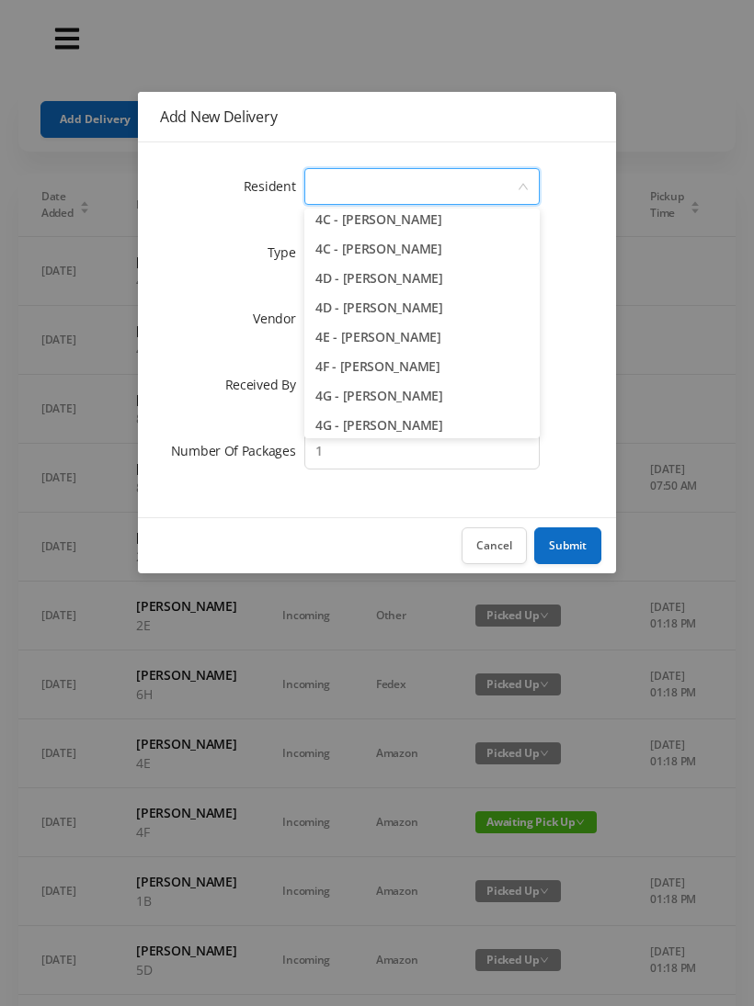
scroll to position [1157, 0]
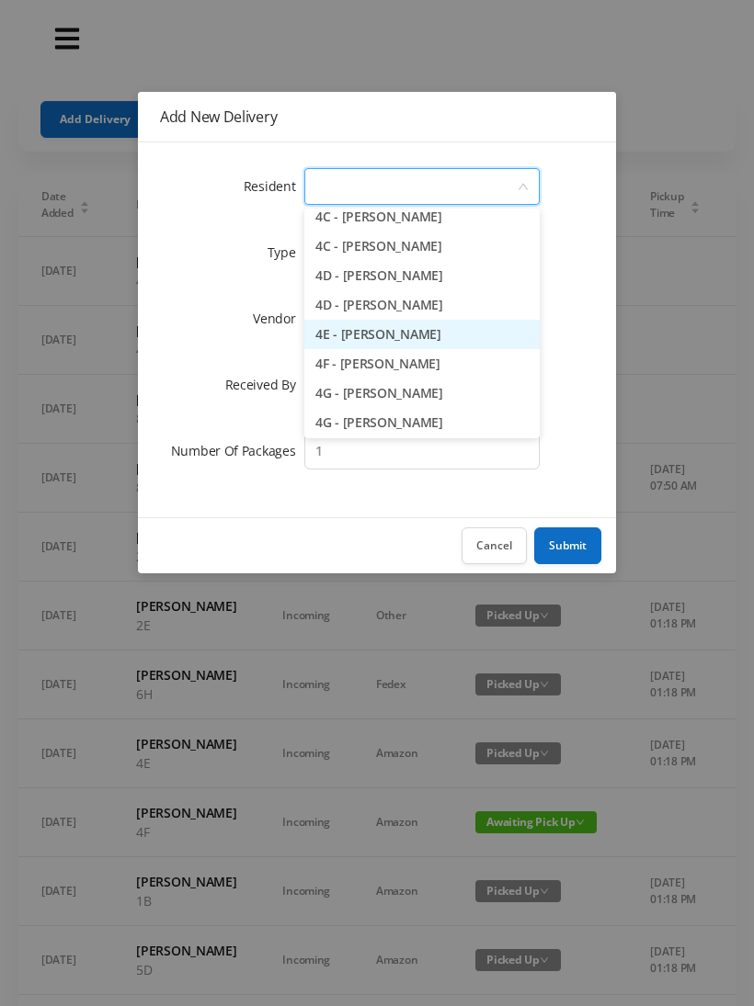
click at [434, 335] on li "4E - [PERSON_NAME]" at bounding box center [421, 334] width 235 height 29
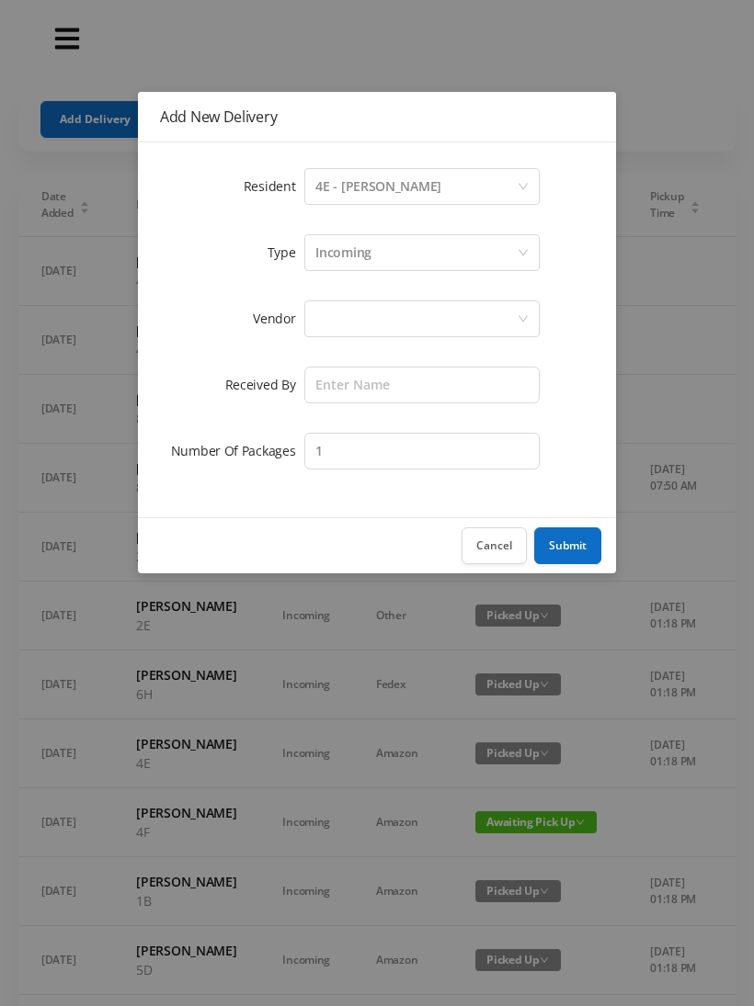
click at [497, 313] on div at bounding box center [415, 318] width 201 height 35
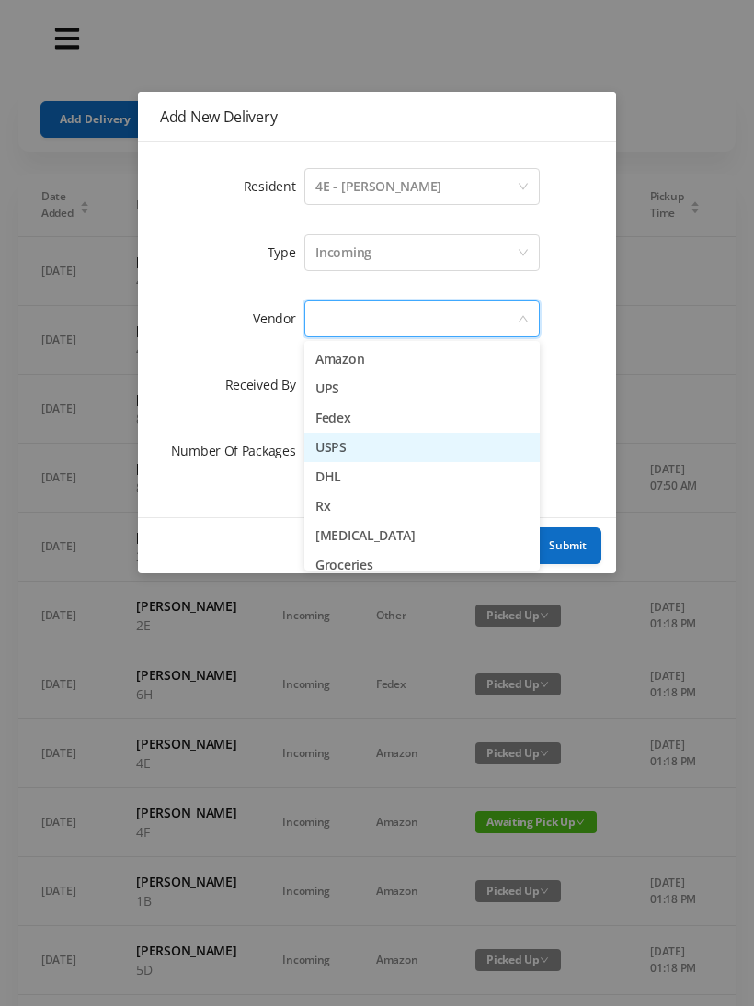
click at [358, 454] on li "USPS" at bounding box center [421, 447] width 235 height 29
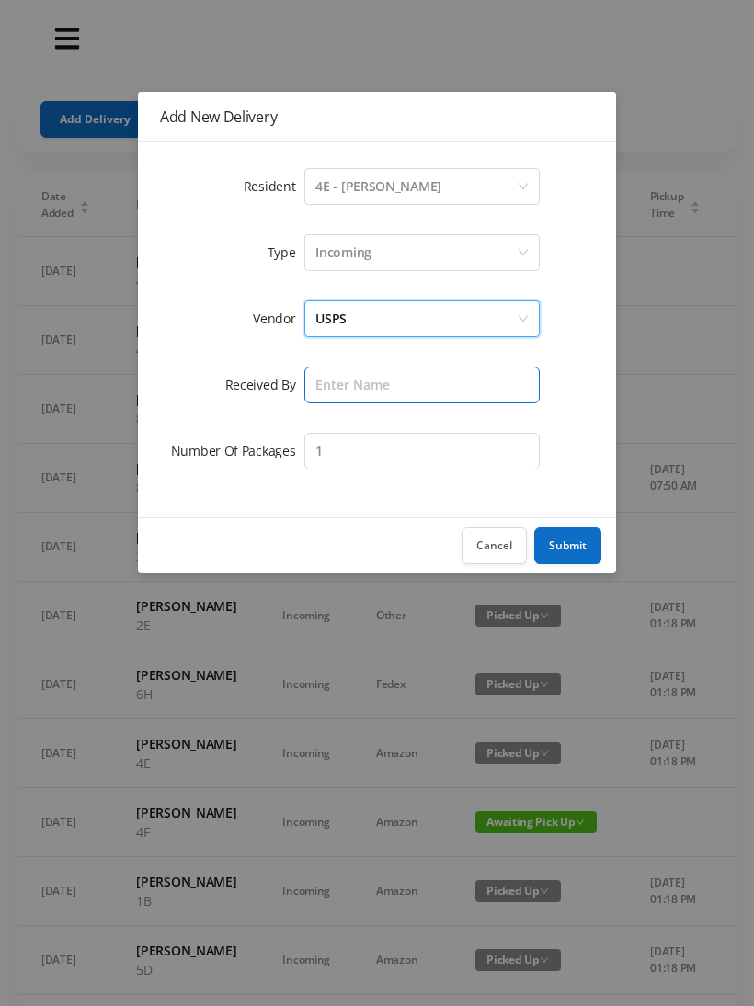
click at [479, 387] on input "text" at bounding box center [421, 385] width 235 height 37
type input "[PERSON_NAME]"
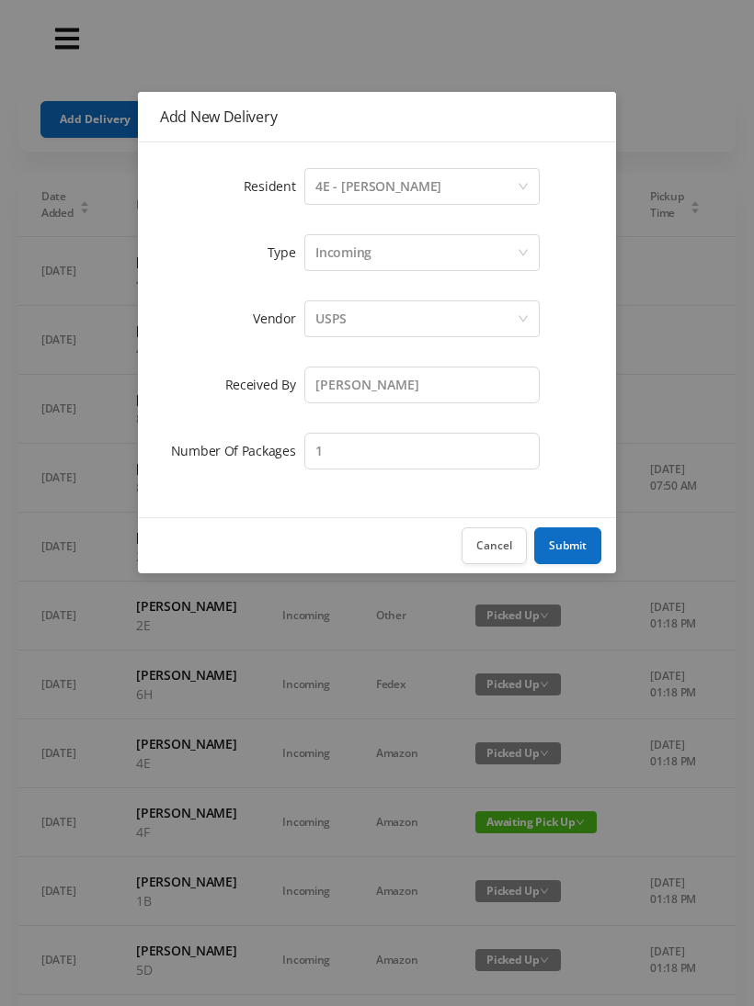
click at [574, 538] on button "Submit" at bounding box center [567, 546] width 67 height 37
